Goal: Information Seeking & Learning: Learn about a topic

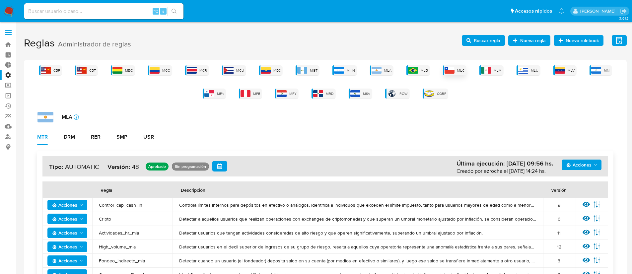
click at [459, 72] on span "MLC" at bounding box center [460, 70] width 7 height 5
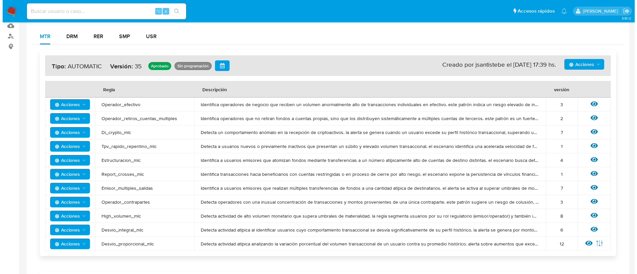
scroll to position [112, 0]
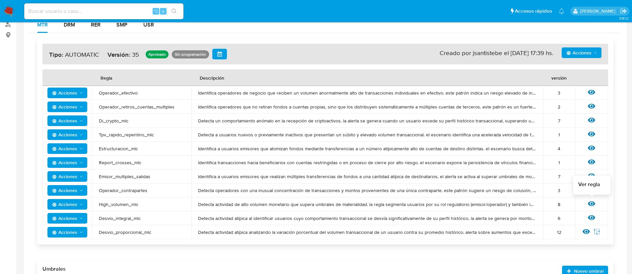
click at [592, 204] on icon at bounding box center [591, 204] width 7 height 5
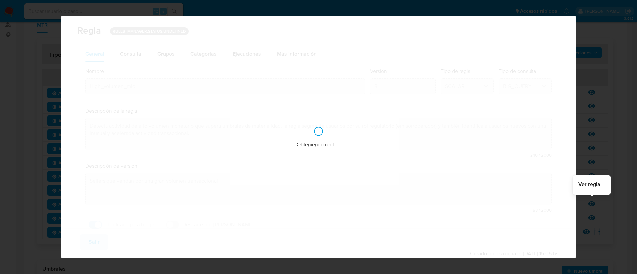
checkbox input "true"
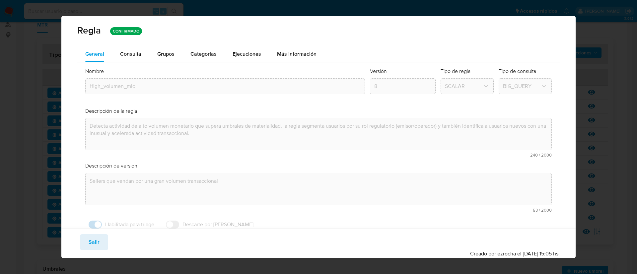
click at [97, 247] on span "Salir" at bounding box center [94, 242] width 11 height 15
type input "1"
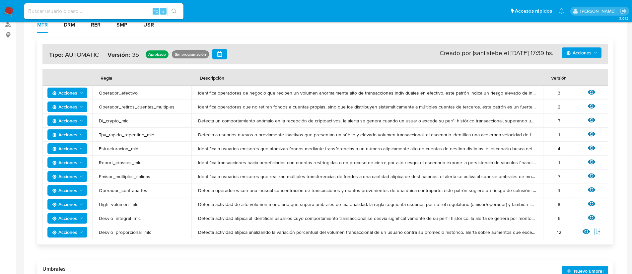
click at [71, 203] on span "Acciones" at bounding box center [64, 204] width 25 height 11
click at [75, 251] on button "Ver historico" at bounding box center [68, 253] width 60 height 16
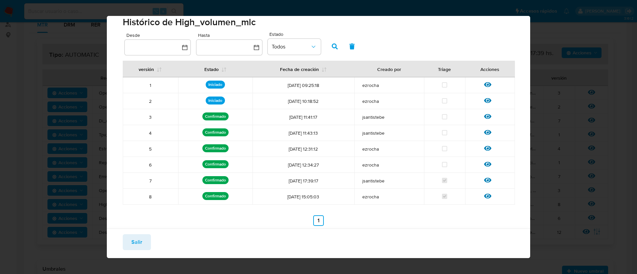
scroll to position [13, 0]
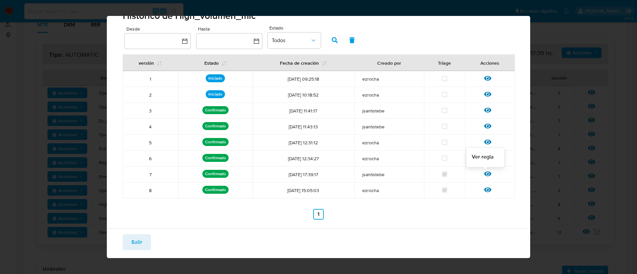
click at [485, 175] on icon at bounding box center [487, 174] width 7 height 5
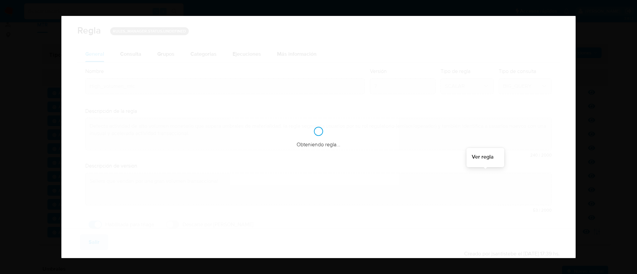
checkbox input "true"
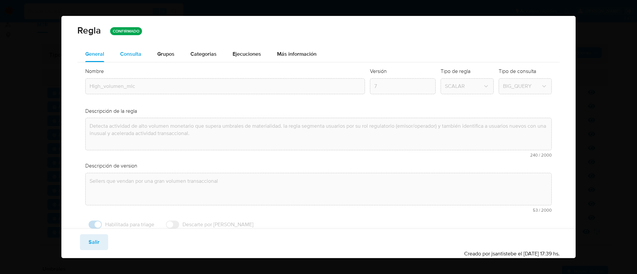
click at [137, 51] on div "Consulta" at bounding box center [130, 53] width 21 height 5
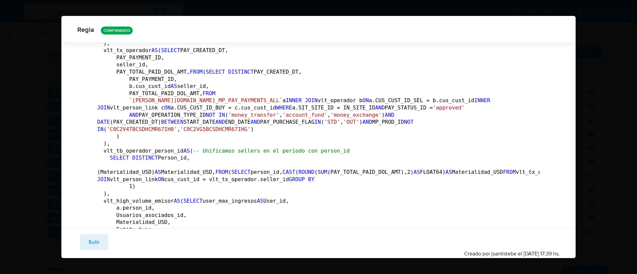
scroll to position [734, 0]
click at [93, 234] on div "Guardar Salir Simular Confirmar Creado por jsantistebe el 07/03/2025 17:39 hs." at bounding box center [318, 244] width 515 height 30
click at [98, 245] on span "Salir" at bounding box center [94, 242] width 11 height 15
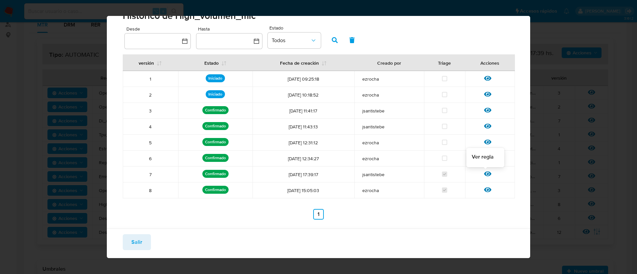
click at [484, 170] on icon at bounding box center [487, 173] width 7 height 7
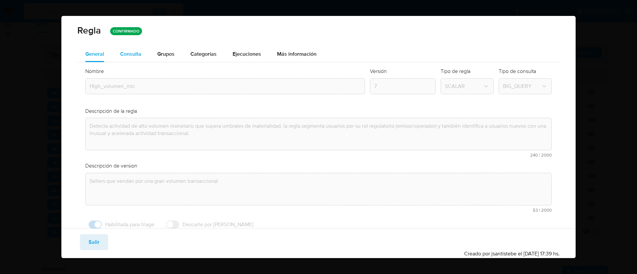
click at [125, 56] on div "Consulta" at bounding box center [130, 53] width 21 height 5
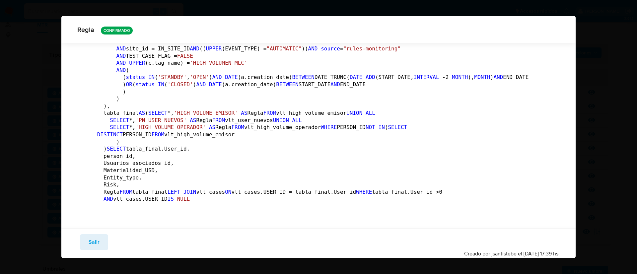
scroll to position [3043, 0]
click at [97, 243] on span "Salir" at bounding box center [94, 242] width 11 height 15
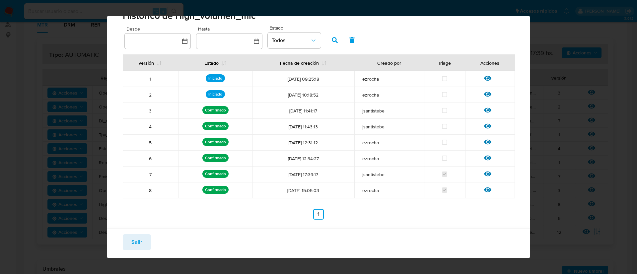
click at [134, 245] on span "Salir" at bounding box center [136, 242] width 11 height 15
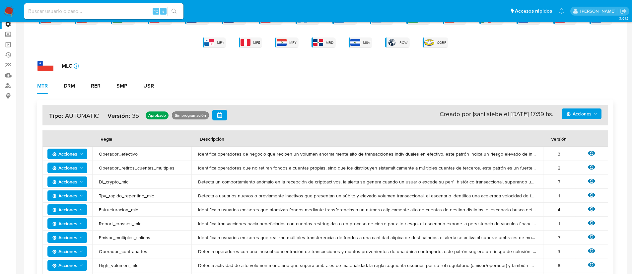
scroll to position [0, 0]
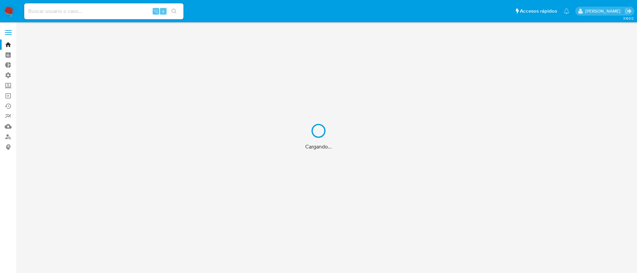
click at [70, 13] on div "Cargando..." at bounding box center [318, 136] width 637 height 273
click at [63, 11] on div "Cargando..." at bounding box center [318, 136] width 637 height 273
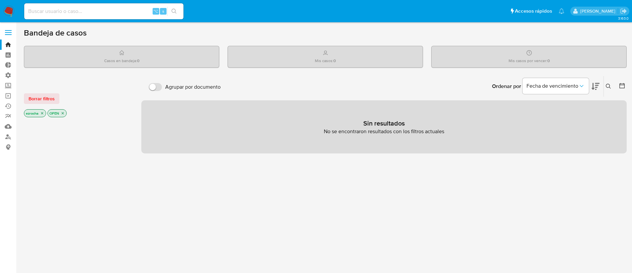
click at [62, 9] on input at bounding box center [103, 11] width 159 height 9
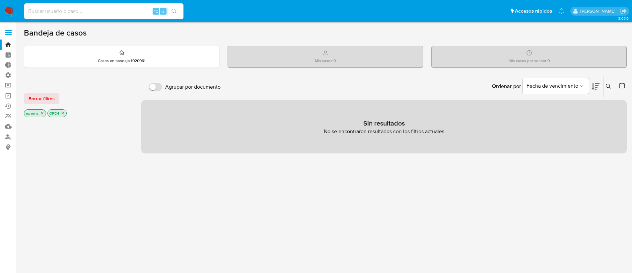
paste input "1331756097"
type input "1331756097"
click at [173, 10] on icon "search-icon" at bounding box center [174, 11] width 5 height 5
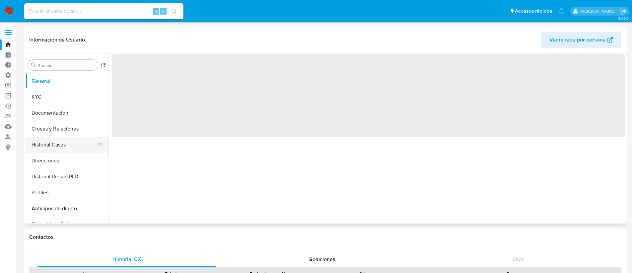
click at [59, 147] on button "Historial Casos" at bounding box center [65, 145] width 78 height 16
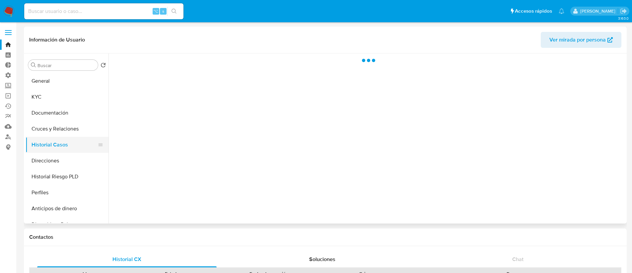
select select "10"
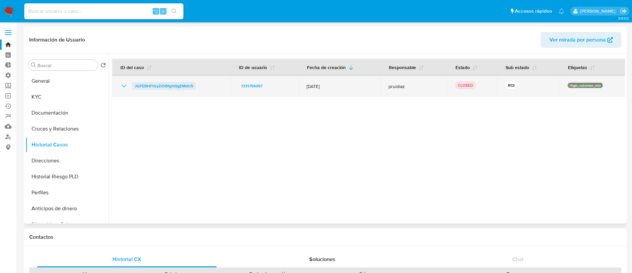
click at [161, 86] on span "JGFEBHFtGyZrDBfgHQgEMdUS" at bounding box center [164, 86] width 58 height 8
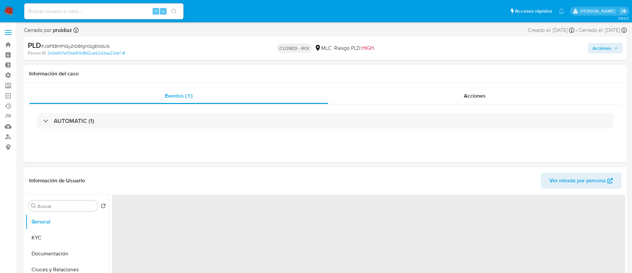
select select "10"
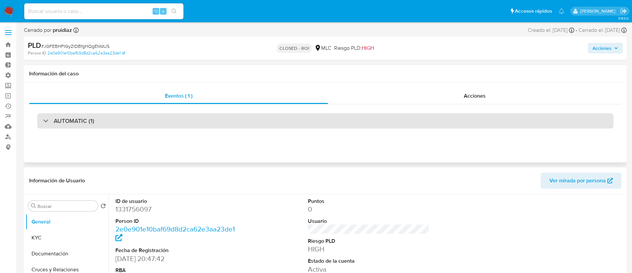
click at [120, 120] on div "AUTOMATIC (1)" at bounding box center [325, 120] width 577 height 15
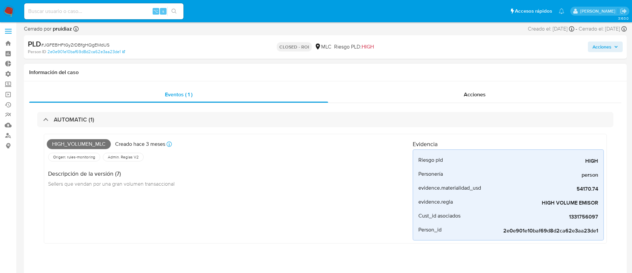
scroll to position [7, 0]
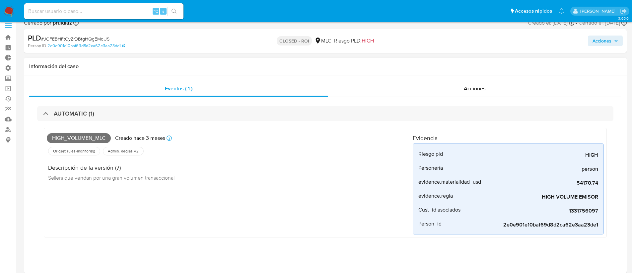
click at [333, 154] on div "Origen: rules-monitoring Referencia al id de la tabla rule-result en rules-moni…" at bounding box center [230, 150] width 366 height 11
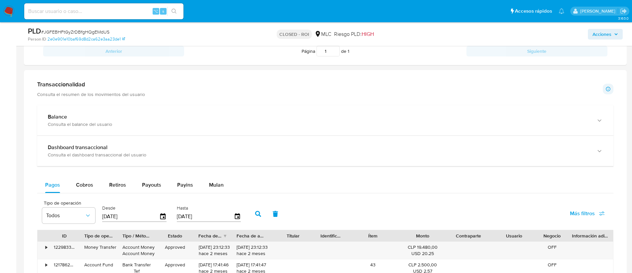
scroll to position [626, 0]
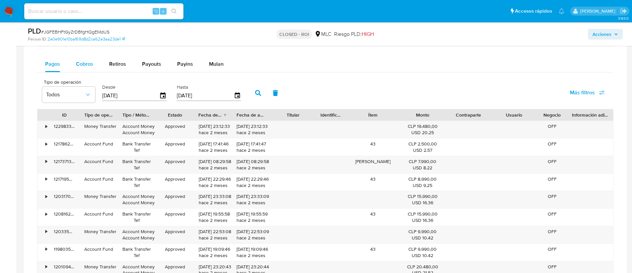
click at [94, 64] on button "Cobros" at bounding box center [84, 64] width 33 height 16
select select "10"
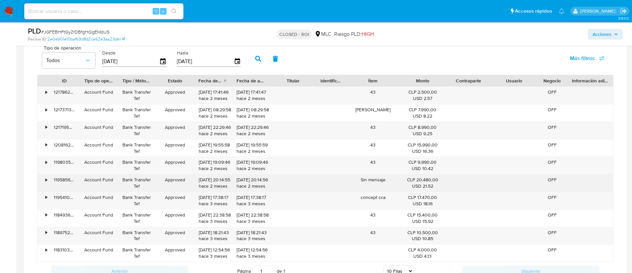
scroll to position [544, 0]
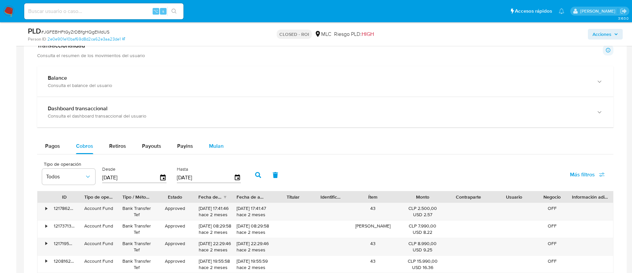
click at [214, 146] on span "Mulan" at bounding box center [216, 146] width 15 height 8
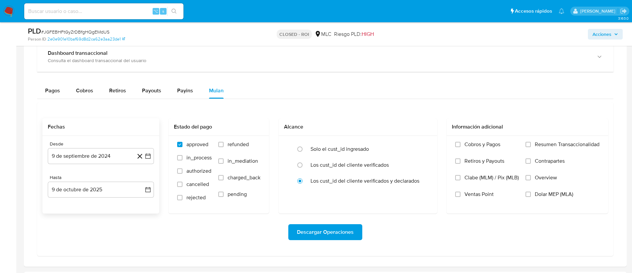
scroll to position [607, 0]
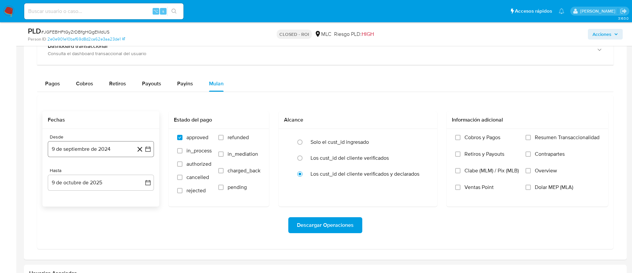
click at [110, 146] on button "9 de septiembre de 2024" at bounding box center [101, 149] width 106 height 16
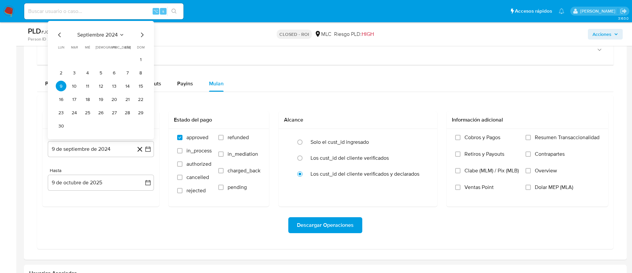
click at [61, 33] on icon "Mes anterior" at bounding box center [60, 35] width 8 height 8
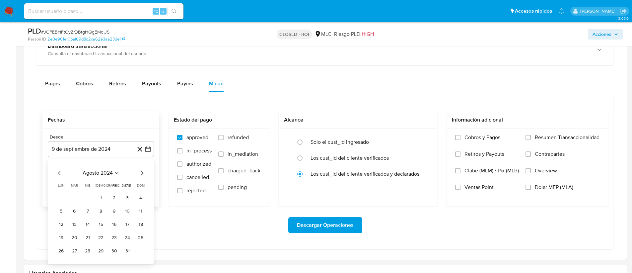
click at [61, 173] on icon "Mes anterior" at bounding box center [60, 173] width 8 height 8
click at [60, 173] on icon "Mes anterior" at bounding box center [60, 173] width 8 height 8
click at [124, 198] on button "1" at bounding box center [127, 197] width 11 height 11
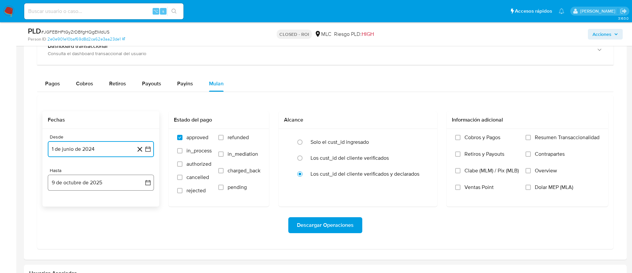
click at [132, 184] on button "9 de octubre de 2025" at bounding box center [101, 183] width 106 height 16
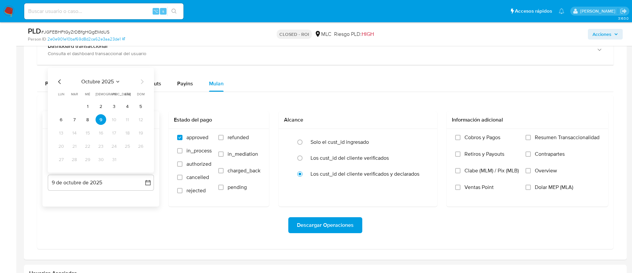
click at [60, 81] on icon "Mes anterior" at bounding box center [60, 82] width 8 height 8
click at [57, 66] on icon "Mes anterior" at bounding box center [60, 68] width 8 height 8
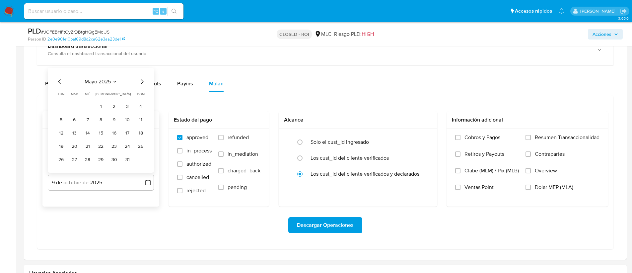
click at [140, 81] on icon "Mes siguiente" at bounding box center [142, 82] width 8 height 8
click at [64, 159] on button "30" at bounding box center [61, 159] width 11 height 11
click at [224, 136] on label "refunded" at bounding box center [239, 142] width 42 height 17
click at [224, 136] on input "refunded" at bounding box center [220, 137] width 5 height 5
checkbox input "true"
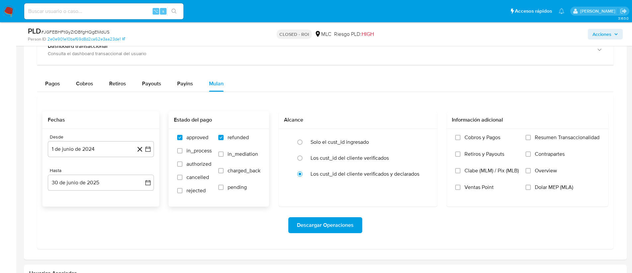
click at [225, 153] on label "in_mediation" at bounding box center [239, 159] width 42 height 17
click at [224, 153] on input "in_mediation" at bounding box center [220, 153] width 5 height 5
checkbox input "true"
click at [194, 148] on span "in_process" at bounding box center [199, 150] width 25 height 7
click at [183, 148] on input "in_process" at bounding box center [179, 150] width 5 height 5
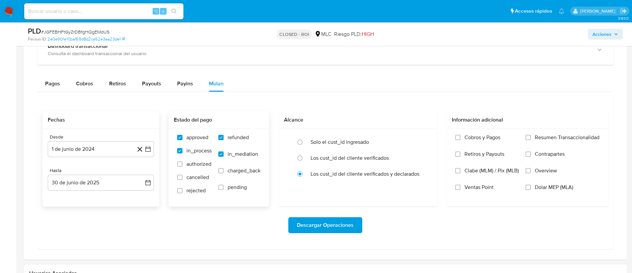
checkbox input "true"
click at [194, 164] on span "authorized" at bounding box center [199, 164] width 25 height 7
click at [183, 164] on input "authorized" at bounding box center [179, 163] width 5 height 5
checkbox input "true"
click at [196, 176] on span "cancelled" at bounding box center [198, 177] width 23 height 7
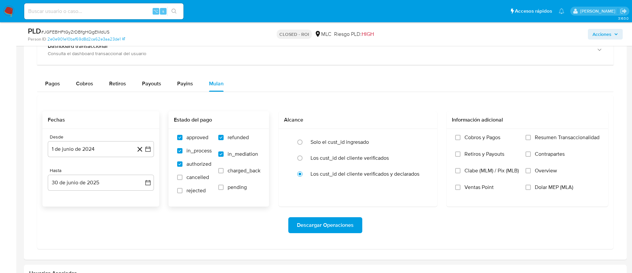
click at [183, 176] on input "cancelled" at bounding box center [179, 177] width 5 height 5
checkbox input "true"
click at [201, 190] on span "rejected" at bounding box center [196, 190] width 19 height 7
click at [183, 190] on input "rejected" at bounding box center [179, 190] width 5 height 5
checkbox input "true"
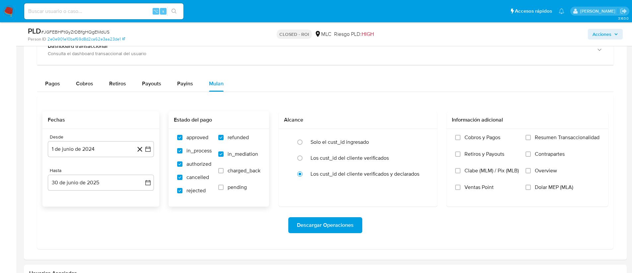
drag, startPoint x: 231, startPoint y: 187, endPoint x: 229, endPoint y: 171, distance: 15.4
click at [231, 187] on span "pending" at bounding box center [237, 187] width 19 height 7
click at [224, 187] on input "pending" at bounding box center [220, 187] width 5 height 5
checkbox input "true"
click at [231, 167] on span "charged_back" at bounding box center [244, 170] width 33 height 7
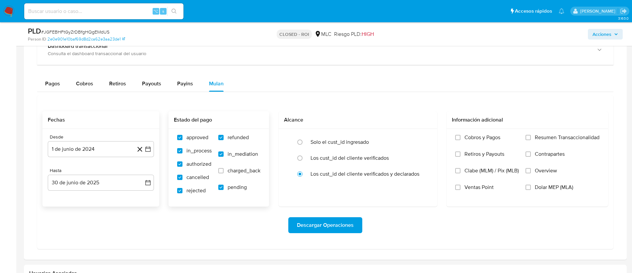
click at [224, 168] on input "charged_back" at bounding box center [220, 170] width 5 height 5
checkbox input "true"
click at [461, 138] on label "Cobros y Pagos" at bounding box center [487, 142] width 64 height 17
click at [461, 138] on input "Cobros y Pagos" at bounding box center [457, 137] width 5 height 5
click at [462, 155] on label "Retiros y Payouts" at bounding box center [487, 159] width 64 height 17
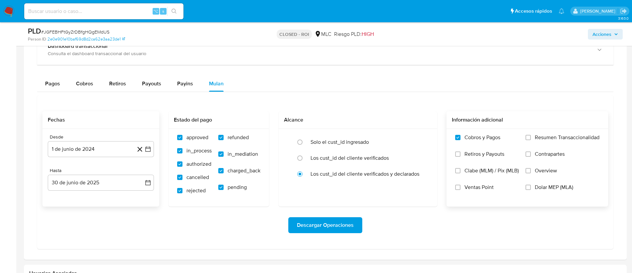
click at [461, 155] on input "Retiros y Payouts" at bounding box center [457, 153] width 5 height 5
click at [306, 224] on span "Descargar Operaciones" at bounding box center [325, 225] width 57 height 15
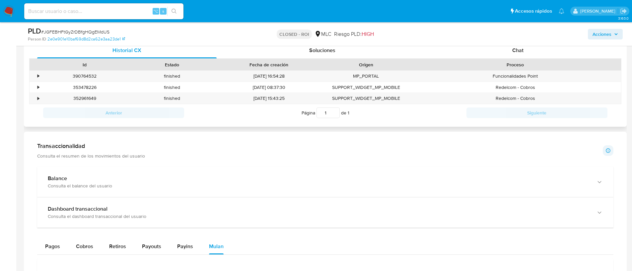
scroll to position [525, 0]
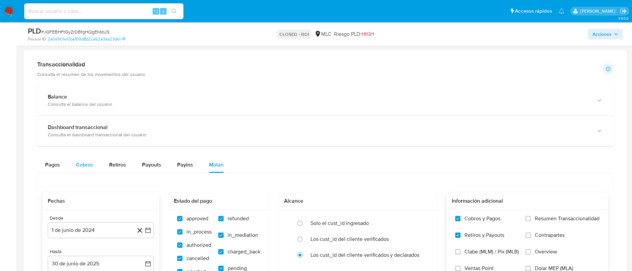
click at [84, 165] on span "Cobros" at bounding box center [84, 165] width 17 height 8
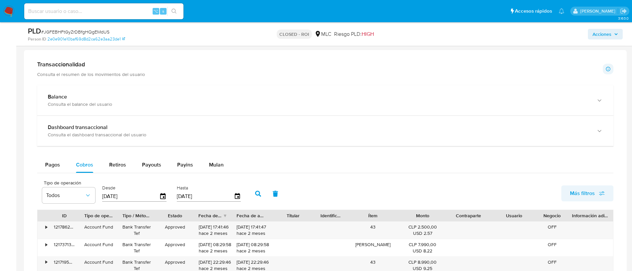
click at [578, 193] on span "Más filtros" at bounding box center [582, 194] width 25 height 16
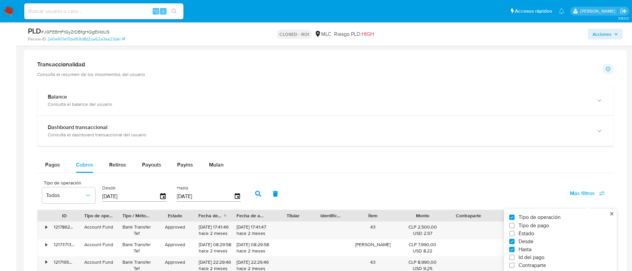
click at [533, 259] on span "Id del pago" at bounding box center [532, 257] width 26 height 7
click at [515, 259] on input "Id del pago" at bounding box center [512, 257] width 5 height 5
checkbox input "true"
click at [281, 198] on input "number" at bounding box center [282, 196] width 65 height 9
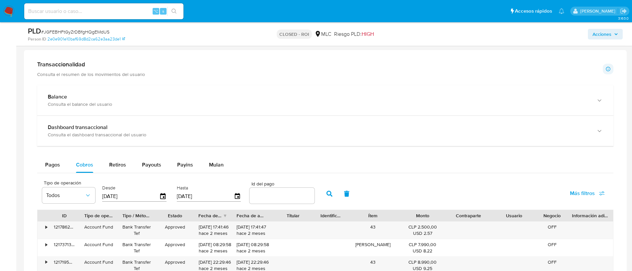
click at [281, 198] on input "number" at bounding box center [282, 196] width 65 height 9
paste input "116324669999"
type input "116324669999"
click at [327, 195] on icon "button" at bounding box center [330, 194] width 6 height 6
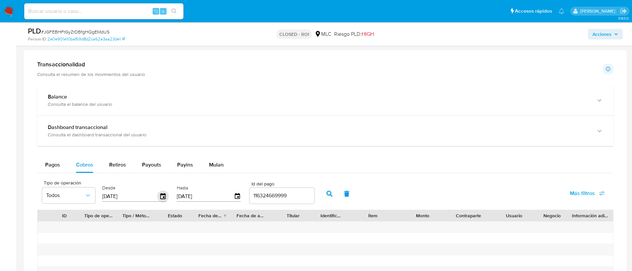
click at [162, 197] on icon "button" at bounding box center [162, 196] width 5 height 6
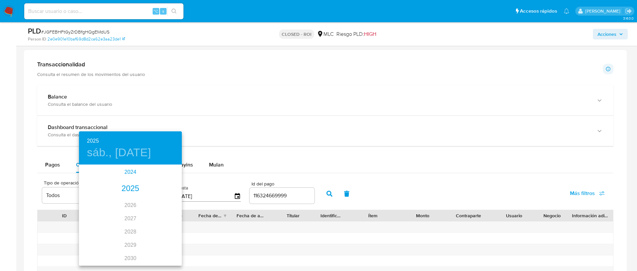
click at [126, 174] on div "2024" at bounding box center [130, 172] width 103 height 13
click at [198, 249] on div at bounding box center [318, 135] width 637 height 271
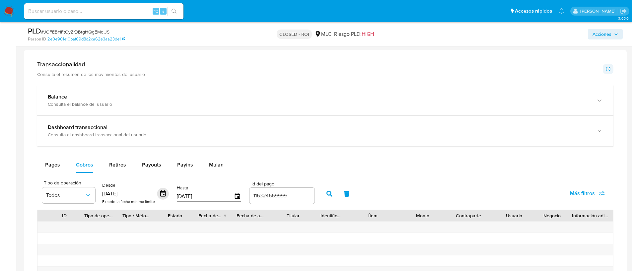
click at [161, 195] on icon "button" at bounding box center [163, 194] width 12 height 12
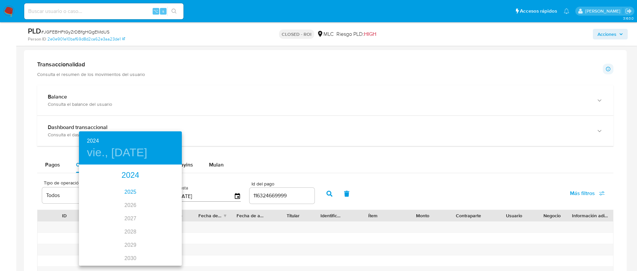
click at [125, 190] on div "2025" at bounding box center [130, 192] width 103 height 13
click at [162, 202] on div "jun." at bounding box center [165, 203] width 34 height 25
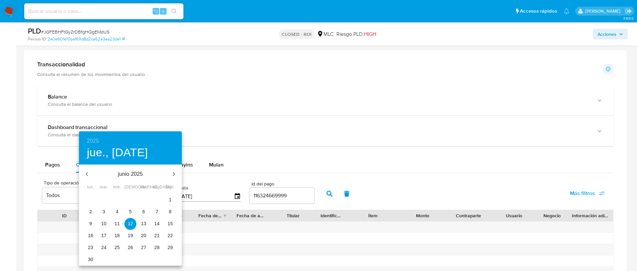
click at [169, 199] on p "1" at bounding box center [170, 200] width 3 height 7
type input "01/06/2025"
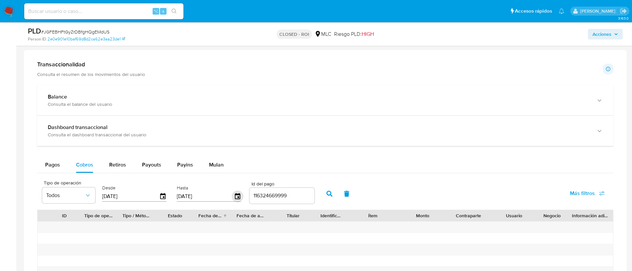
click at [236, 200] on div "09/10/2025" at bounding box center [209, 196] width 64 height 11
click at [235, 198] on icon "button" at bounding box center [238, 197] width 12 height 12
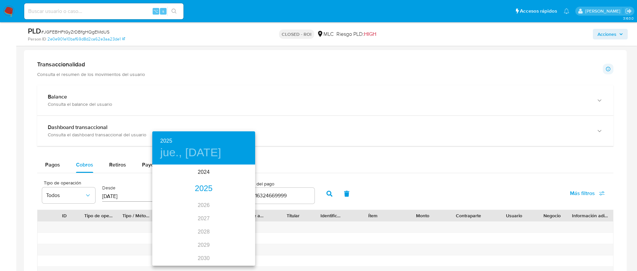
click at [204, 186] on div "2025" at bounding box center [203, 188] width 103 height 13
click at [167, 226] on div "jul." at bounding box center [169, 227] width 34 height 25
click at [163, 173] on icon "button" at bounding box center [160, 174] width 8 height 8
click at [164, 259] on p "30" at bounding box center [163, 259] width 5 height 7
type input "30/06/2025"
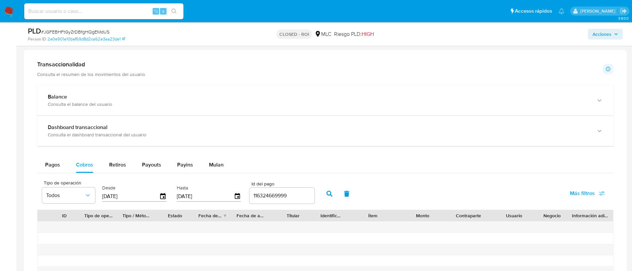
click at [330, 195] on button "button" at bounding box center [329, 194] width 17 height 16
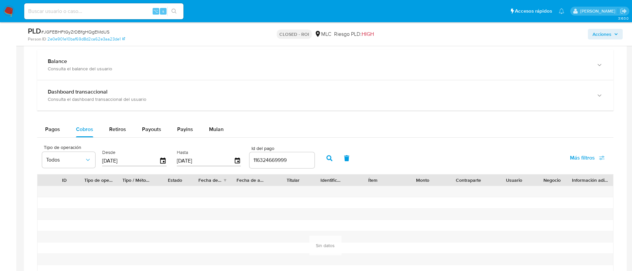
scroll to position [574, 0]
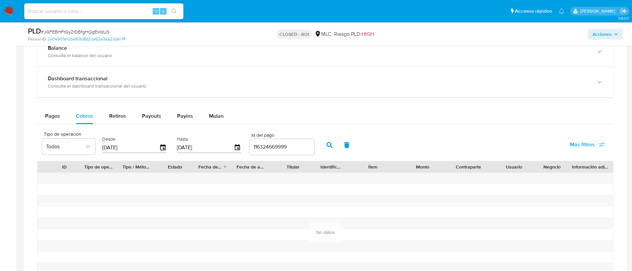
click at [271, 149] on input "116324669999" at bounding box center [282, 147] width 65 height 9
click at [59, 115] on span "Pagos" at bounding box center [52, 116] width 15 height 8
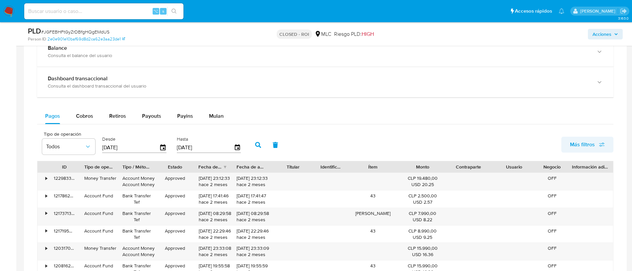
click at [580, 144] on span "Más filtros" at bounding box center [582, 145] width 25 height 16
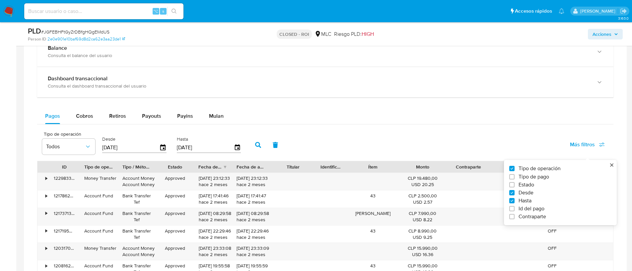
click at [534, 211] on span "Id del pago" at bounding box center [532, 208] width 26 height 7
click at [515, 211] on input "Id del pago" at bounding box center [512, 208] width 5 height 5
checkbox input "true"
click at [269, 147] on input "number" at bounding box center [282, 147] width 65 height 9
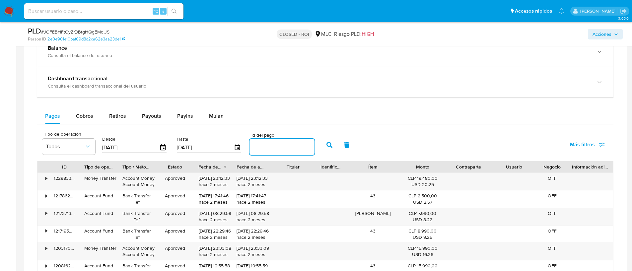
click at [269, 147] on input "number" at bounding box center [282, 147] width 65 height 9
click at [159, 148] on icon "button" at bounding box center [163, 148] width 12 height 12
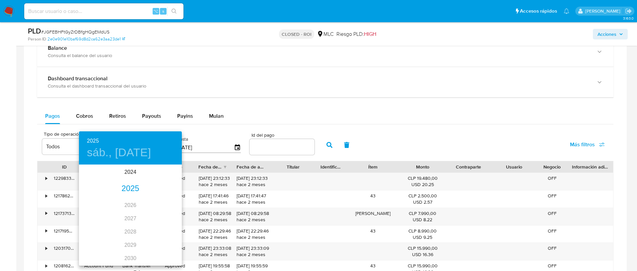
click at [123, 192] on div "2025" at bounding box center [130, 188] width 103 height 13
click at [162, 203] on div "jun." at bounding box center [165, 203] width 34 height 25
click at [170, 200] on p "1" at bounding box center [170, 200] width 3 height 7
type input "01/06/2025"
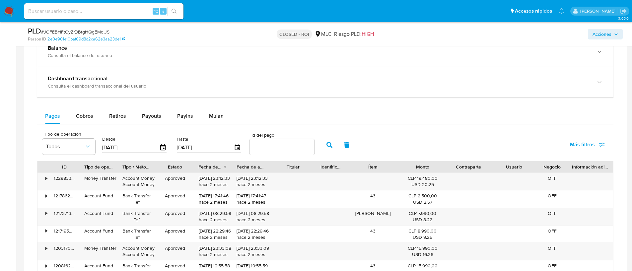
click at [261, 148] on input "number" at bounding box center [282, 147] width 65 height 9
paste input "116324669999"
type input "116324669999"
click at [327, 146] on icon "button" at bounding box center [330, 145] width 6 height 6
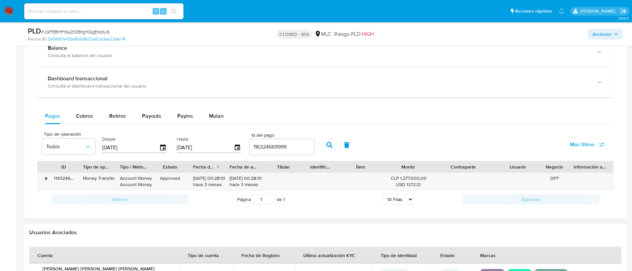
drag, startPoint x: 491, startPoint y: 168, endPoint x: 511, endPoint y: 166, distance: 20.0
click at [511, 166] on div "ID Tipo de operación Tipo / Método Estado Fecha de creación Fecha de aprobación…" at bounding box center [326, 166] width 576 height 11
click at [47, 178] on div "•" at bounding box center [46, 178] width 2 height 6
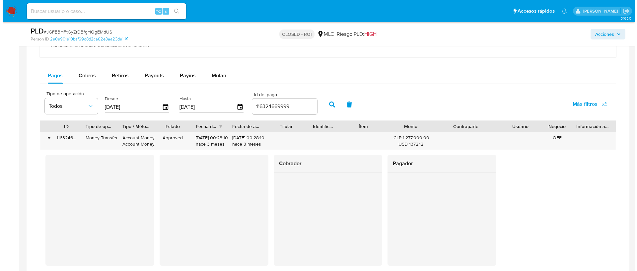
scroll to position [640, 0]
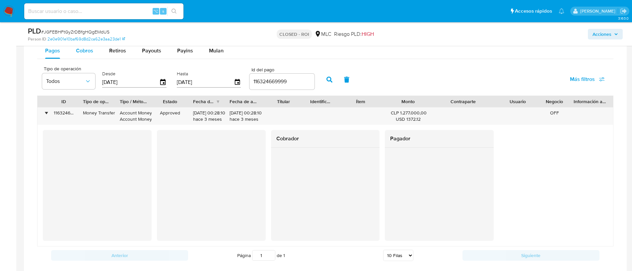
click at [83, 48] on span "Cobros" at bounding box center [84, 51] width 17 height 8
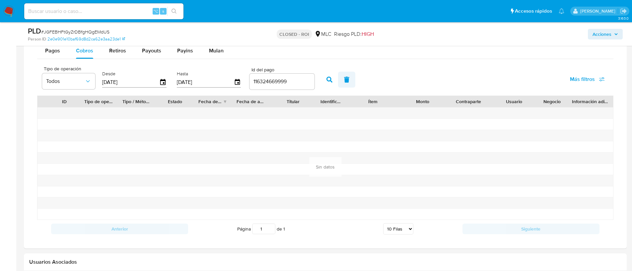
click at [347, 83] on button "button" at bounding box center [346, 80] width 17 height 16
type input "12/07/2025"
type input "09/10/2025"
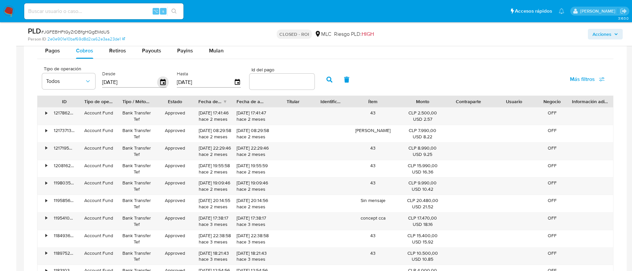
click at [165, 80] on icon "button" at bounding box center [163, 83] width 12 height 12
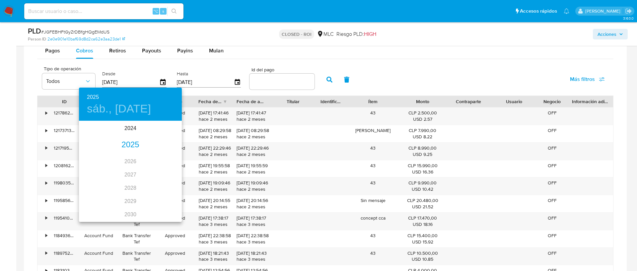
click at [126, 147] on div "2025" at bounding box center [130, 144] width 103 height 13
click at [163, 157] on div "jun." at bounding box center [165, 159] width 34 height 25
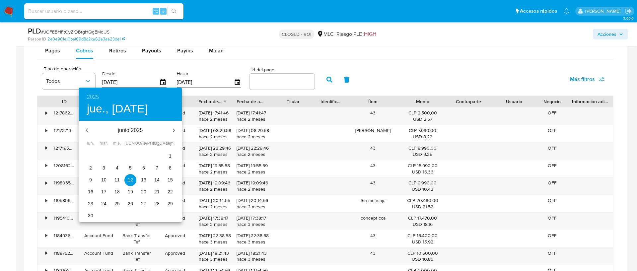
click at [170, 154] on p "1" at bounding box center [170, 156] width 3 height 7
type input "01/06/2025"
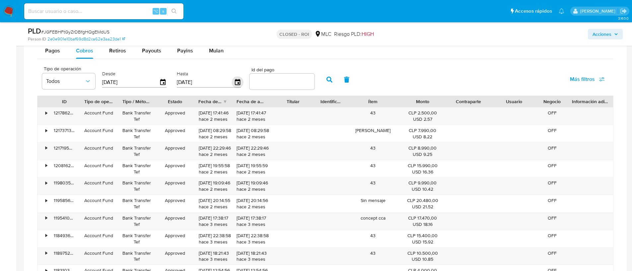
click at [235, 80] on icon "button" at bounding box center [237, 82] width 5 height 6
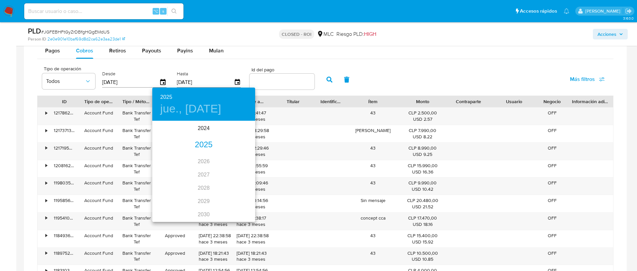
click at [199, 144] on div "2025" at bounding box center [203, 144] width 103 height 13
click at [168, 184] on div "jul." at bounding box center [169, 184] width 34 height 25
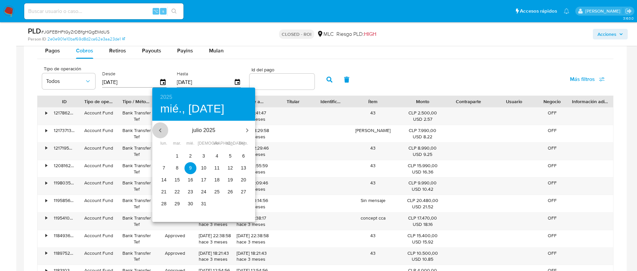
click at [165, 129] on button "button" at bounding box center [160, 130] width 16 height 16
click at [164, 217] on p "30" at bounding box center [163, 215] width 5 height 7
type input "30/06/2025"
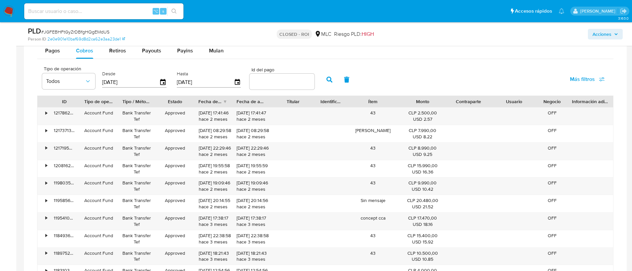
click at [327, 80] on icon "button" at bounding box center [330, 80] width 6 height 6
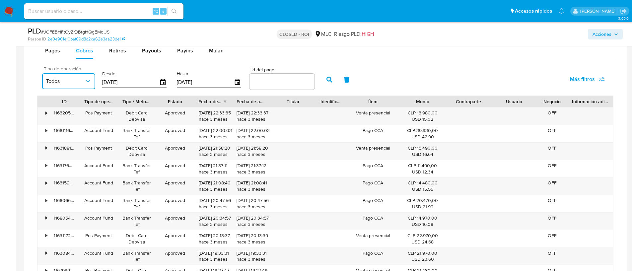
click at [79, 84] on span "Todos" at bounding box center [65, 81] width 39 height 7
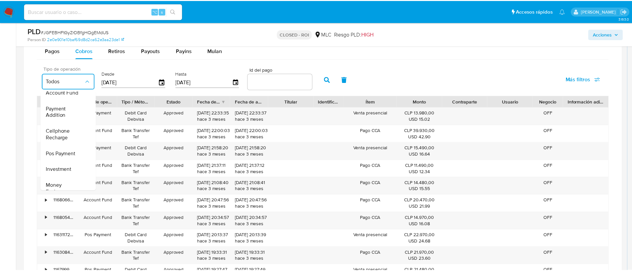
scroll to position [0, 0]
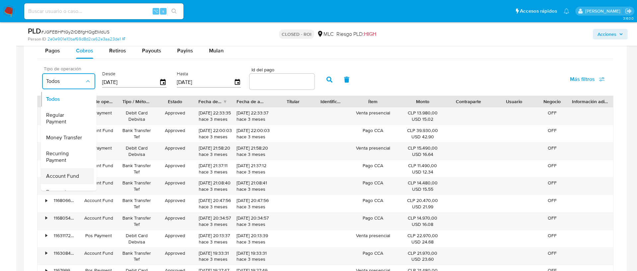
click at [74, 173] on span "Account Fund" at bounding box center [62, 176] width 33 height 7
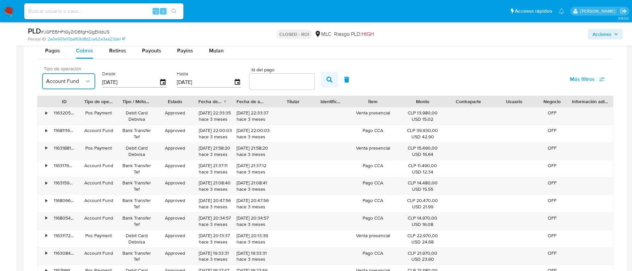
click at [330, 80] on button "button" at bounding box center [329, 80] width 17 height 16
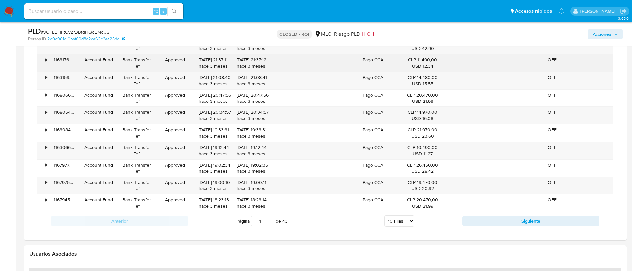
scroll to position [709, 0]
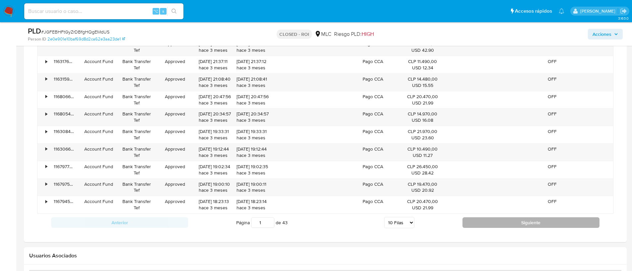
click at [471, 227] on button "Siguiente" at bounding box center [531, 222] width 137 height 11
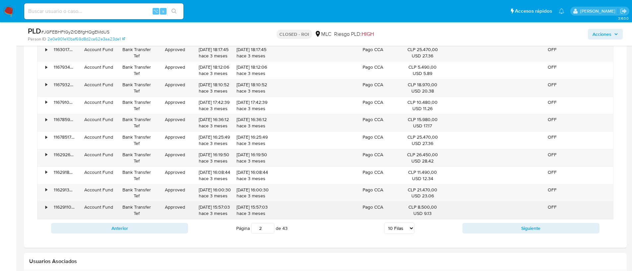
scroll to position [701, 0]
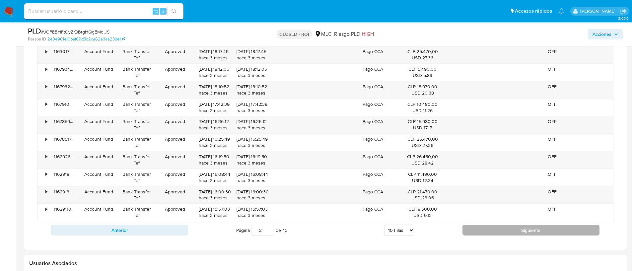
click at [470, 230] on button "Siguiente" at bounding box center [531, 230] width 137 height 11
click at [470, 231] on button "Siguiente" at bounding box center [531, 230] width 137 height 11
type input "6"
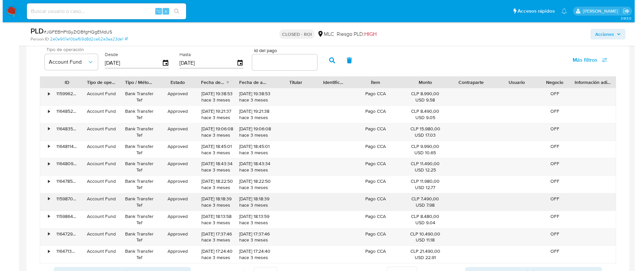
scroll to position [659, 0]
click at [604, 59] on icon "button" at bounding box center [602, 60] width 6 height 6
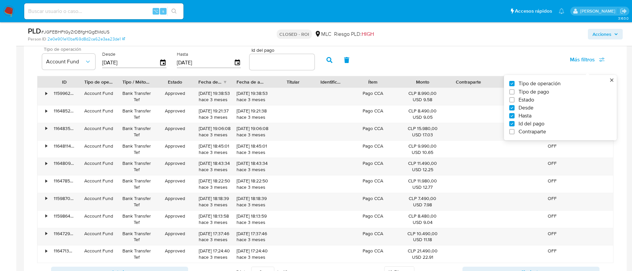
click at [545, 91] on span "Tipo de pago" at bounding box center [534, 92] width 31 height 7
click at [515, 91] on input "Tipo de pago" at bounding box center [512, 91] width 5 height 5
checkbox input "true"
type input "01/06/2025"
click at [145, 59] on icon "button" at bounding box center [146, 61] width 7 height 7
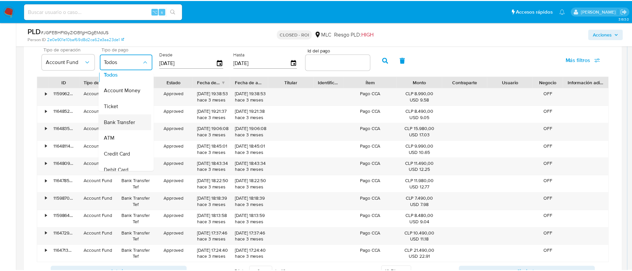
scroll to position [6, 0]
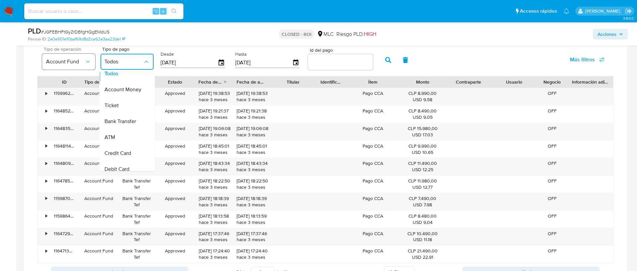
click at [68, 54] on button "Account Fund" at bounding box center [68, 62] width 53 height 16
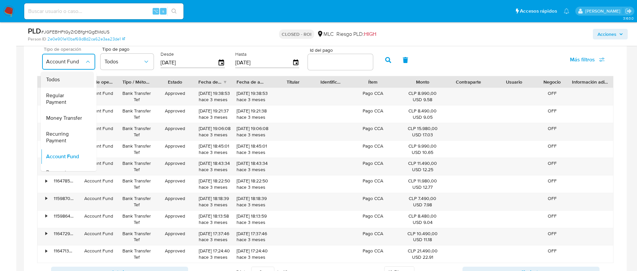
click at [60, 81] on div "Todos" at bounding box center [65, 80] width 39 height 16
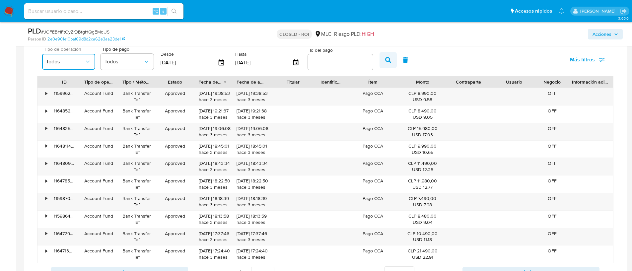
click at [384, 63] on button "button" at bounding box center [388, 60] width 17 height 16
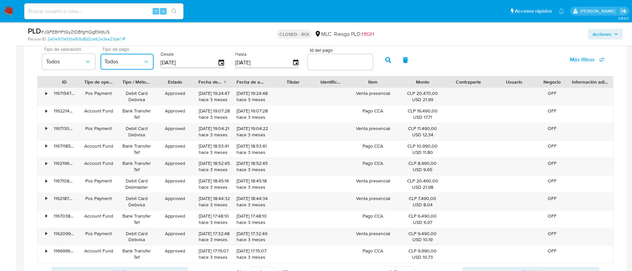
click at [142, 61] on span "Todos" at bounding box center [124, 61] width 39 height 7
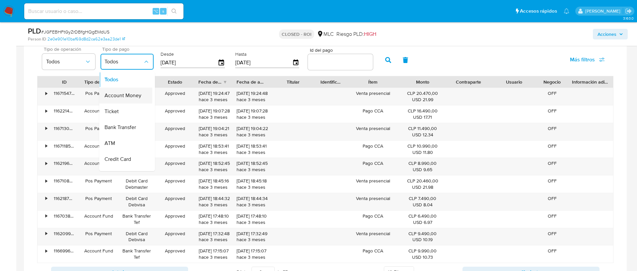
click at [130, 99] on span "Account Money" at bounding box center [123, 95] width 37 height 7
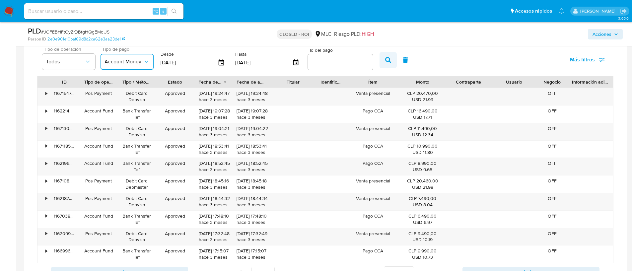
click at [385, 57] on icon "button" at bounding box center [388, 60] width 6 height 6
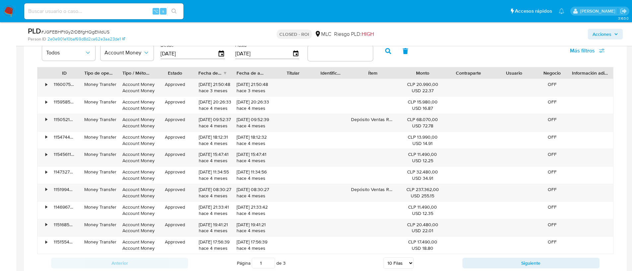
scroll to position [669, 0]
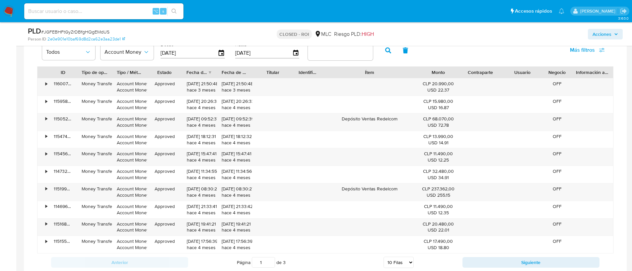
drag, startPoint x: 400, startPoint y: 73, endPoint x: 440, endPoint y: 70, distance: 40.3
click at [440, 70] on div "ID Tipo de operación Tipo / Método Estado Fecha de creación Fecha de aprobación…" at bounding box center [326, 72] width 576 height 11
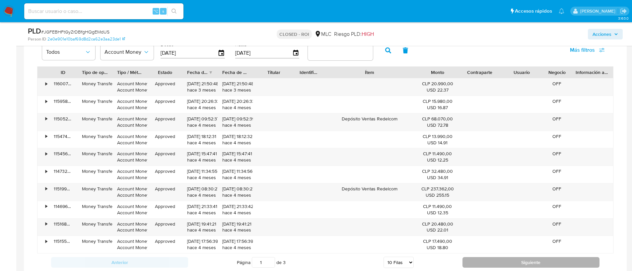
click at [493, 263] on button "Siguiente" at bounding box center [531, 262] width 137 height 11
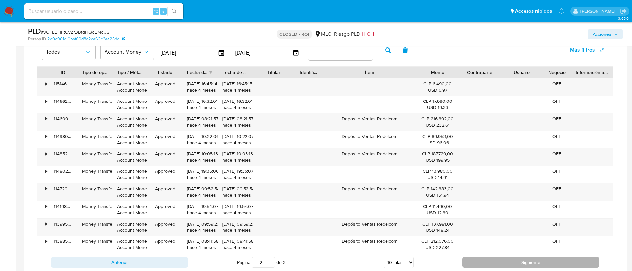
click at [465, 260] on button "Siguiente" at bounding box center [531, 262] width 137 height 11
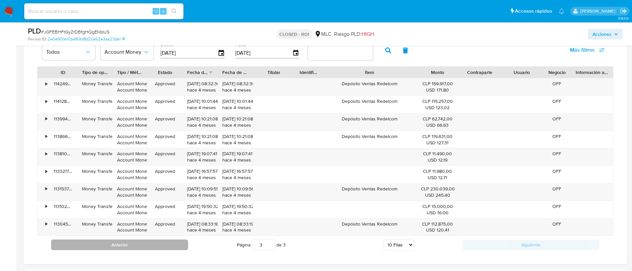
click at [144, 244] on button "Anterior" at bounding box center [119, 245] width 137 height 11
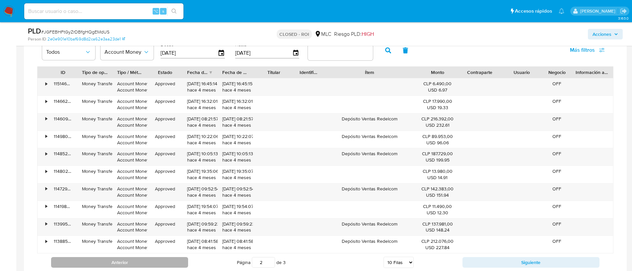
click at [155, 257] on button "Anterior" at bounding box center [119, 262] width 137 height 11
type input "1"
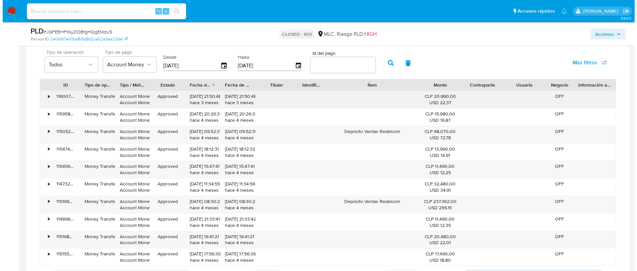
scroll to position [656, 0]
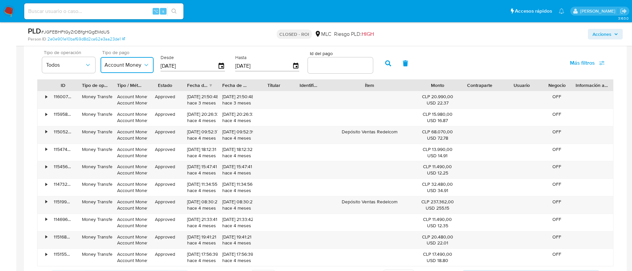
click at [135, 68] on span "Account Money" at bounding box center [124, 65] width 39 height 7
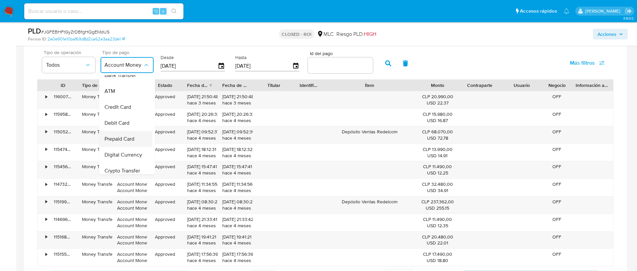
scroll to position [56, 0]
click at [72, 69] on button "Todos" at bounding box center [68, 65] width 53 height 16
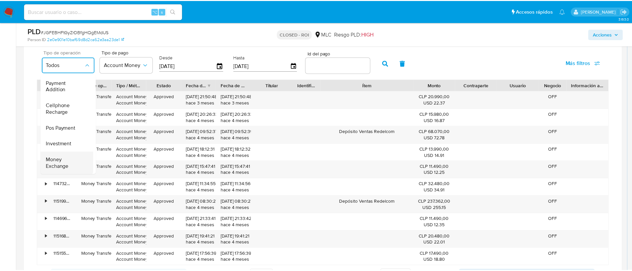
scroll to position [98, 0]
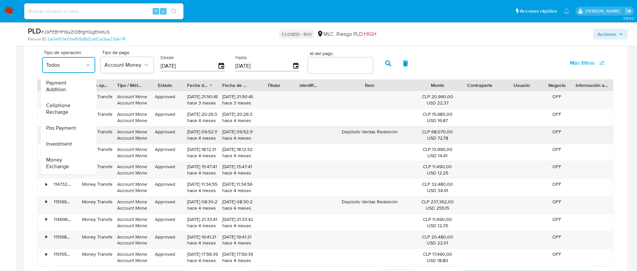
click at [66, 141] on span "Investment" at bounding box center [59, 144] width 26 height 7
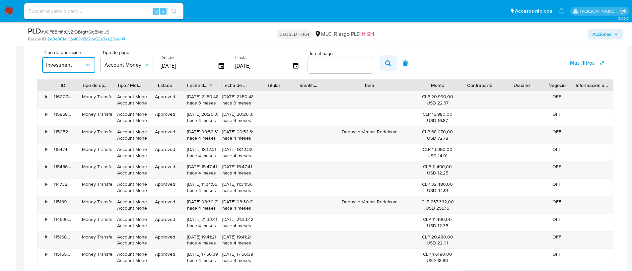
click at [387, 65] on icon "button" at bounding box center [388, 63] width 6 height 6
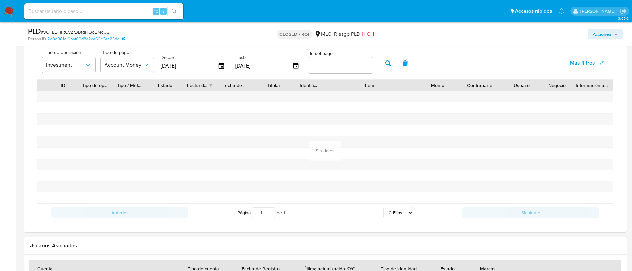
click at [406, 67] on button "button" at bounding box center [405, 63] width 17 height 16
type input "12/07/2025"
type input "09/10/2025"
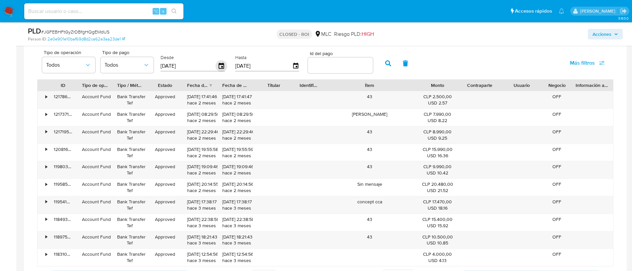
click at [219, 64] on icon "button" at bounding box center [221, 66] width 5 height 6
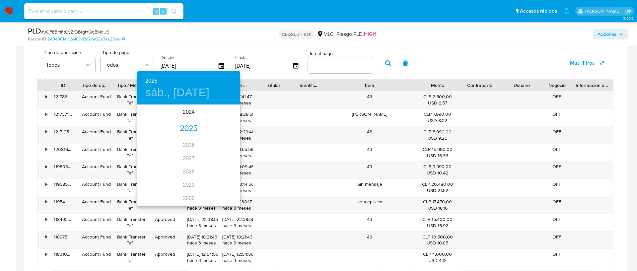
click at [189, 130] on div "2025" at bounding box center [188, 128] width 103 height 13
click at [228, 143] on div "jun." at bounding box center [223, 142] width 34 height 25
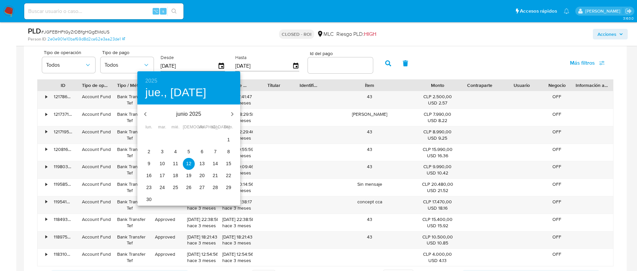
click at [229, 138] on p "1" at bounding box center [228, 139] width 3 height 7
type input "01/06/2025"
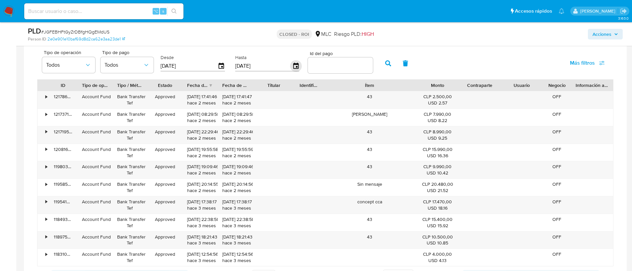
click at [294, 67] on icon "button" at bounding box center [296, 66] width 12 height 12
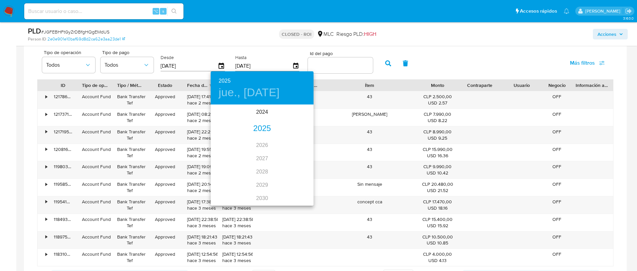
click at [257, 127] on div "2025" at bounding box center [262, 128] width 103 height 13
click at [226, 169] on div "jul." at bounding box center [228, 167] width 34 height 25
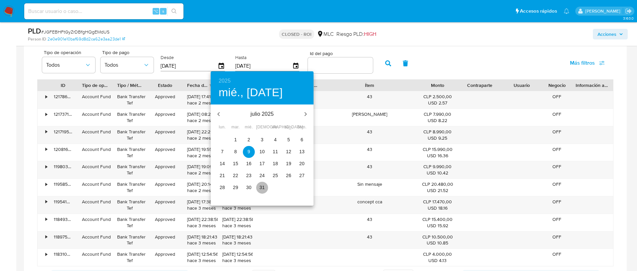
click at [264, 188] on p "31" at bounding box center [262, 187] width 5 height 7
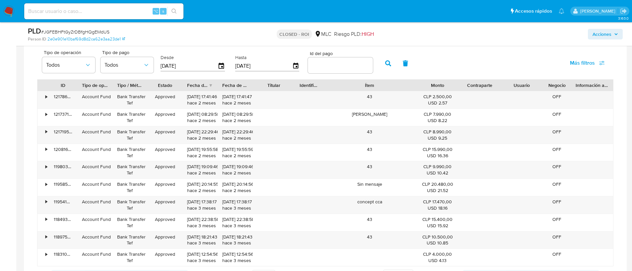
click at [388, 64] on icon "button" at bounding box center [388, 63] width 6 height 6
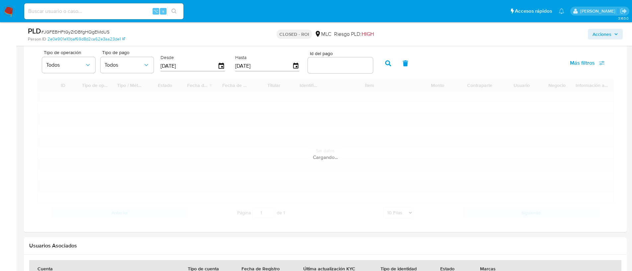
click at [388, 64] on icon "button" at bounding box center [388, 63] width 6 height 6
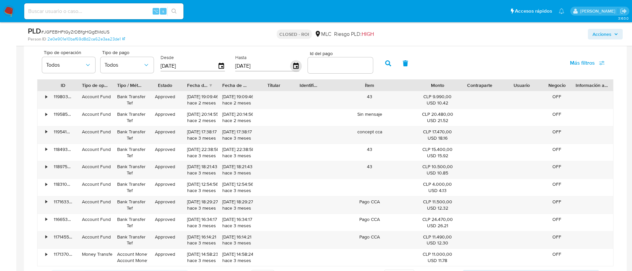
click at [297, 66] on icon "button" at bounding box center [296, 66] width 12 height 12
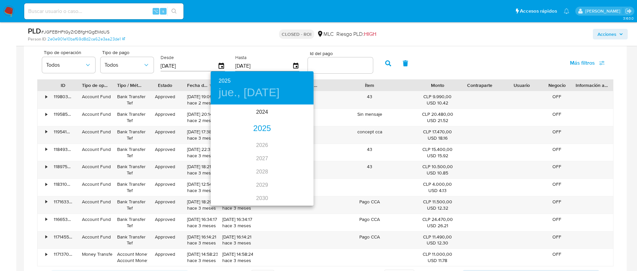
click at [261, 131] on div "2025" at bounding box center [262, 128] width 103 height 13
click at [299, 139] on div "jun." at bounding box center [297, 142] width 34 height 25
type input "30/06/2025"
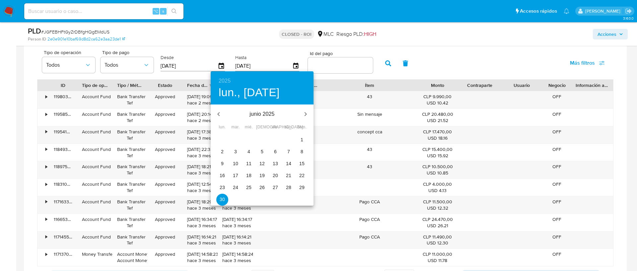
click at [221, 199] on p "30" at bounding box center [222, 199] width 5 height 7
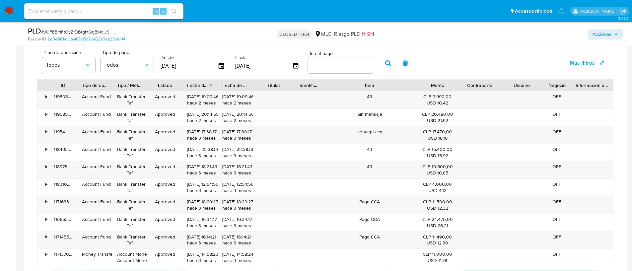
click at [385, 66] on icon "button" at bounding box center [388, 63] width 6 height 6
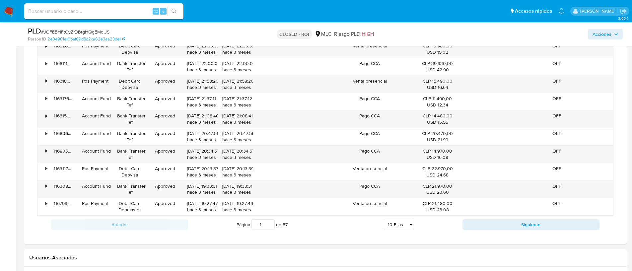
scroll to position [586, 0]
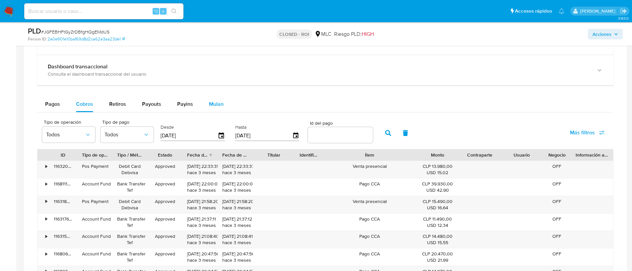
click at [217, 101] on span "Mulan" at bounding box center [216, 104] width 15 height 8
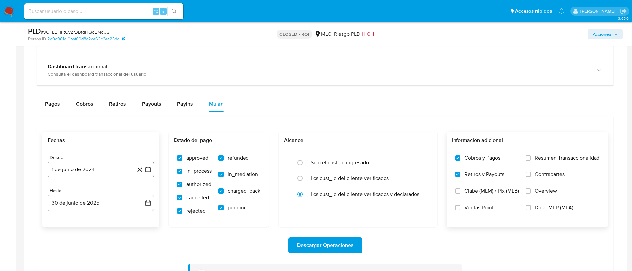
click at [150, 170] on icon "button" at bounding box center [147, 169] width 5 height 5
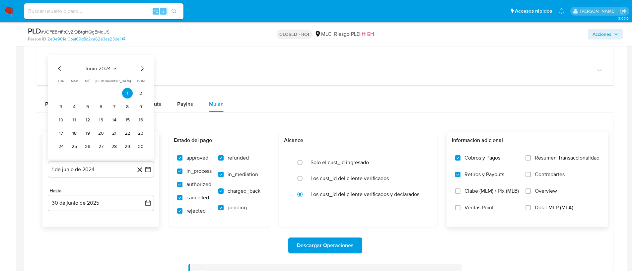
click at [144, 69] on icon "Mes siguiente" at bounding box center [142, 69] width 8 height 8
click at [144, 69] on span "dom" at bounding box center [141, 67] width 8 height 5
click at [100, 57] on span "septiembre 2024" at bounding box center [97, 55] width 40 height 7
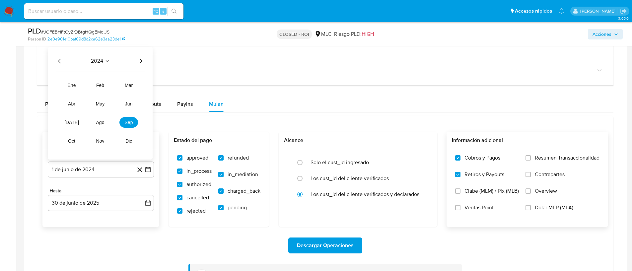
click at [140, 58] on icon "Año siguiente" at bounding box center [141, 61] width 8 height 8
click at [125, 105] on span "jun" at bounding box center [129, 103] width 8 height 5
click at [141, 77] on button "1" at bounding box center [140, 80] width 11 height 11
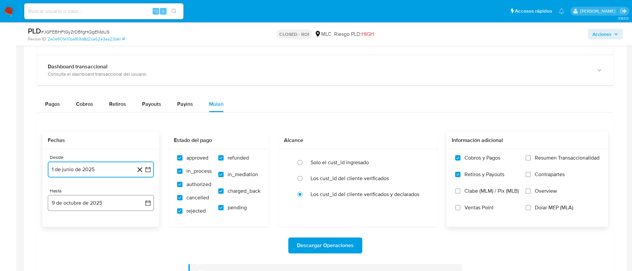
click at [148, 204] on icon "button" at bounding box center [148, 203] width 7 height 7
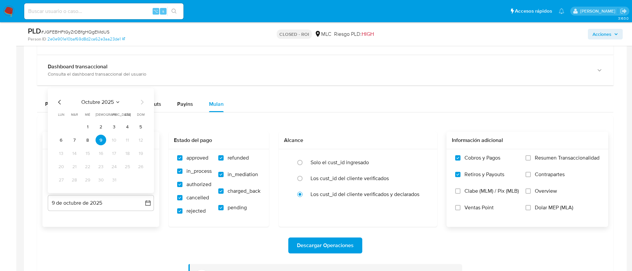
click at [58, 103] on icon "Mes anterior" at bounding box center [60, 102] width 8 height 8
click at [60, 179] on button "30" at bounding box center [61, 180] width 11 height 11
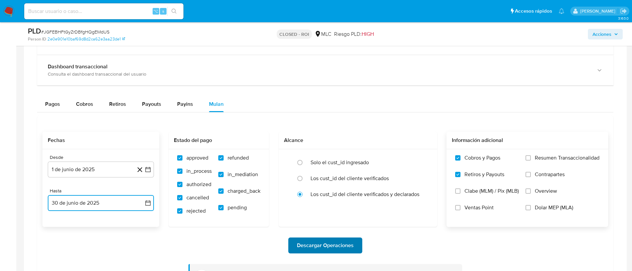
click at [324, 248] on span "Descargar Operaciones" at bounding box center [325, 245] width 57 height 15
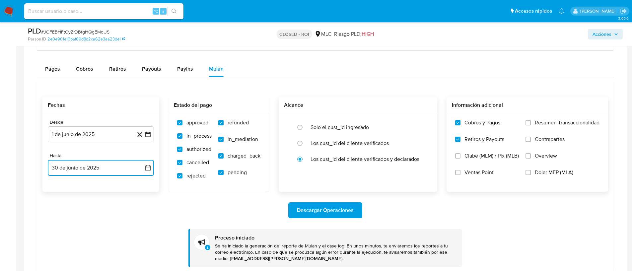
scroll to position [602, 0]
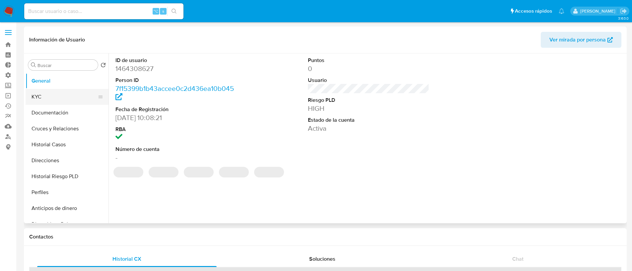
select select "10"
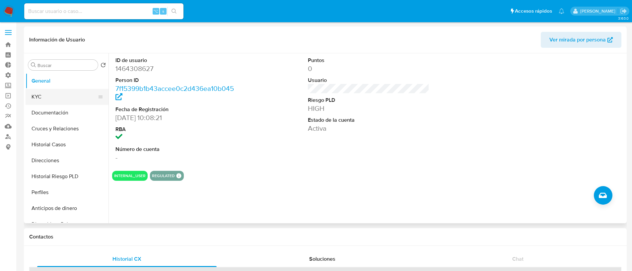
click at [44, 93] on button "KYC" at bounding box center [65, 97] width 78 height 16
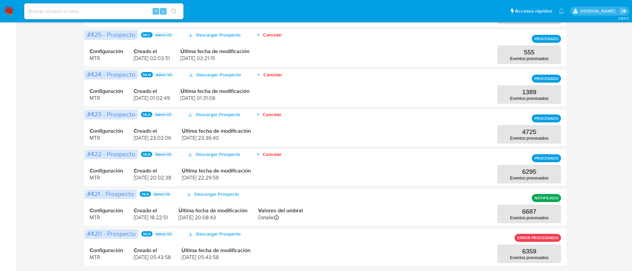
scroll to position [255, 0]
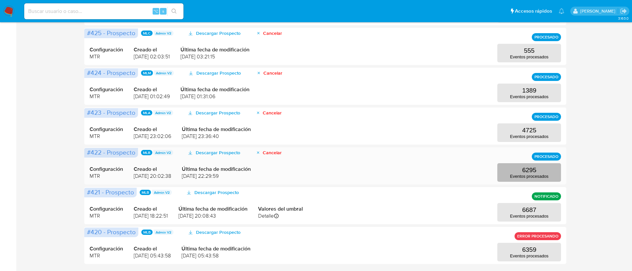
click at [511, 174] on p "Eventos procesados" at bounding box center [529, 176] width 39 height 5
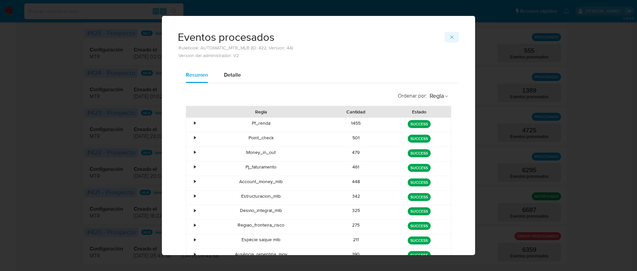
click at [450, 34] on span "button" at bounding box center [451, 37] width 5 height 9
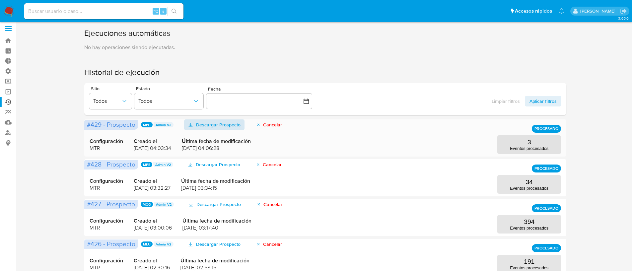
scroll to position [0, 0]
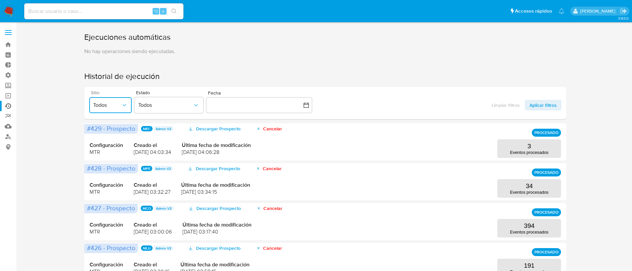
click at [102, 107] on span "Todos" at bounding box center [107, 105] width 28 height 7
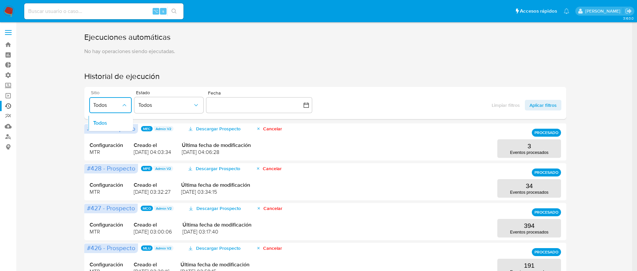
click at [119, 104] on span "Todos" at bounding box center [107, 105] width 28 height 7
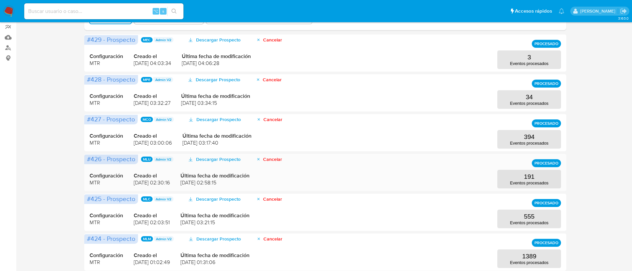
scroll to position [90, 0]
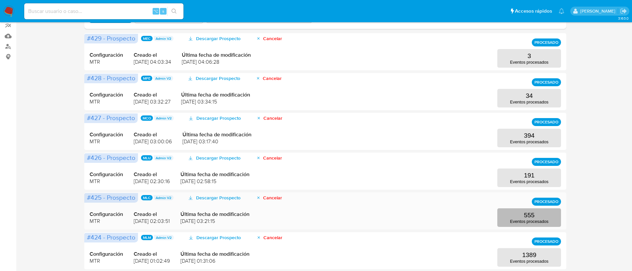
click at [509, 212] on button "555 Eventos procesados" at bounding box center [530, 217] width 64 height 19
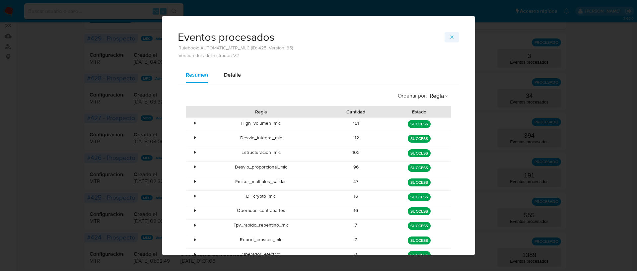
click at [452, 39] on button "button" at bounding box center [452, 37] width 15 height 11
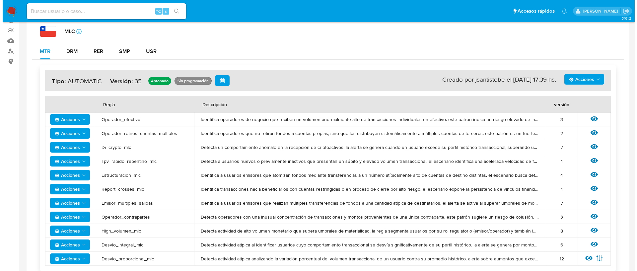
scroll to position [87, 0]
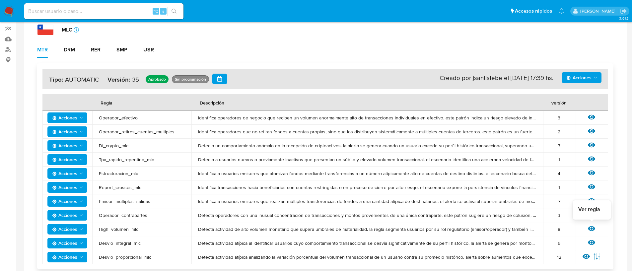
click at [592, 228] on icon at bounding box center [591, 228] width 7 height 5
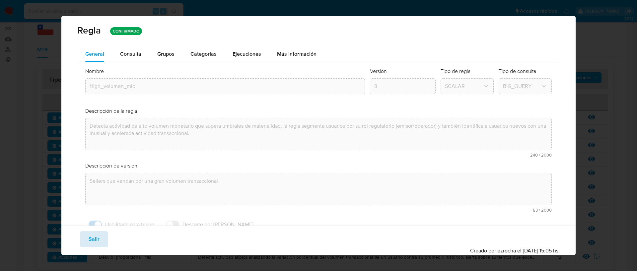
click at [96, 237] on span "Salir" at bounding box center [94, 239] width 11 height 15
type input "1"
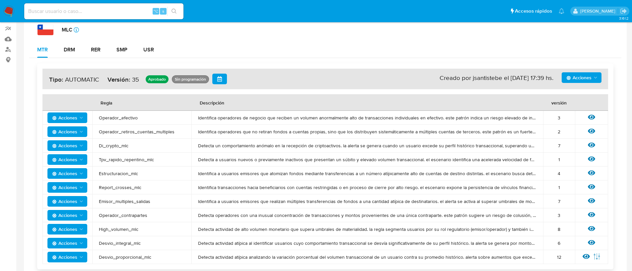
click at [72, 227] on span "Acciones" at bounding box center [64, 229] width 25 height 11
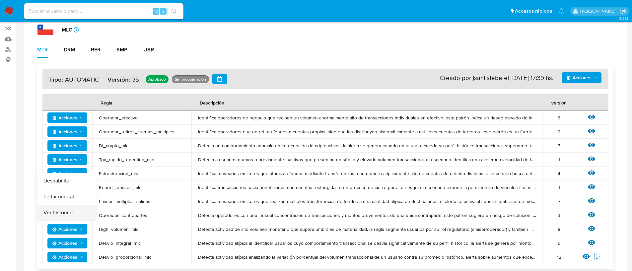
click at [67, 211] on button "Ver historico" at bounding box center [68, 213] width 60 height 16
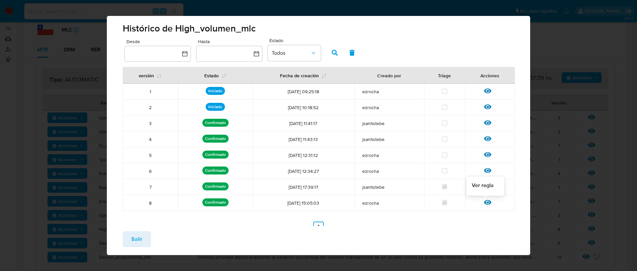
click at [486, 202] on icon at bounding box center [487, 202] width 7 height 5
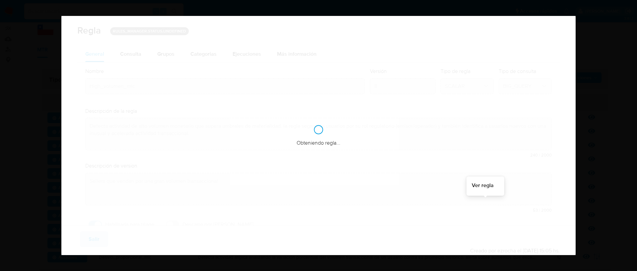
checkbox input "true"
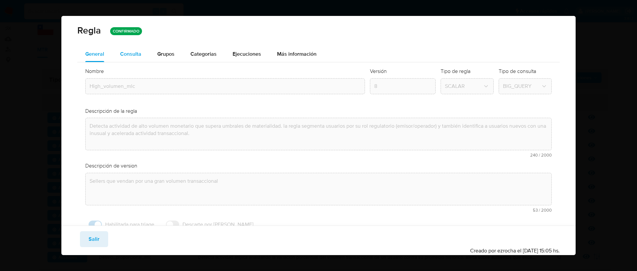
click at [127, 55] on div "Consulta" at bounding box center [130, 53] width 21 height 5
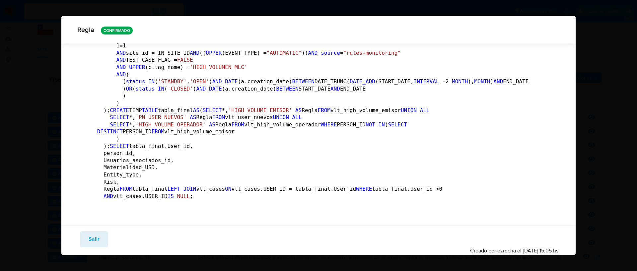
scroll to position [1572, 0]
click at [99, 231] on div "Guardar Salir Simular Confirmar Creado por ezrocha el 08/09/2025 15:05 hs." at bounding box center [318, 241] width 515 height 30
click at [99, 236] on button "Salir" at bounding box center [94, 239] width 28 height 16
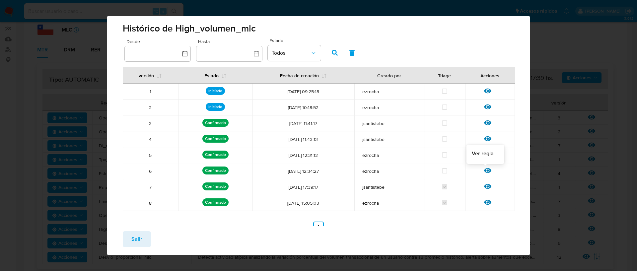
click at [484, 169] on icon at bounding box center [487, 170] width 7 height 7
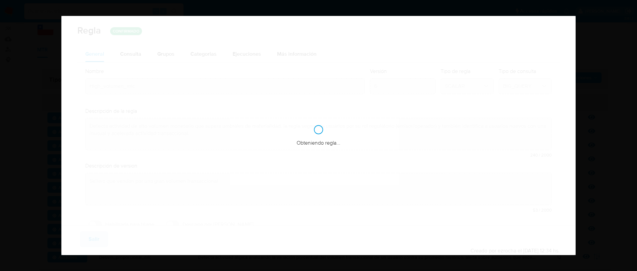
checkbox input "false"
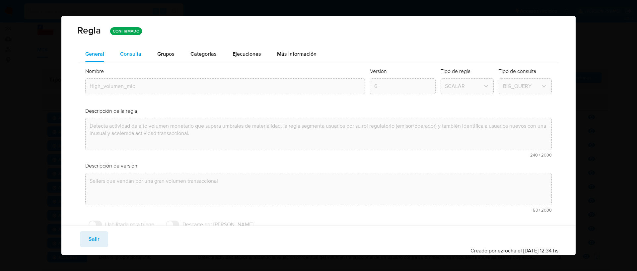
click at [131, 51] on div "Consulta" at bounding box center [130, 53] width 21 height 5
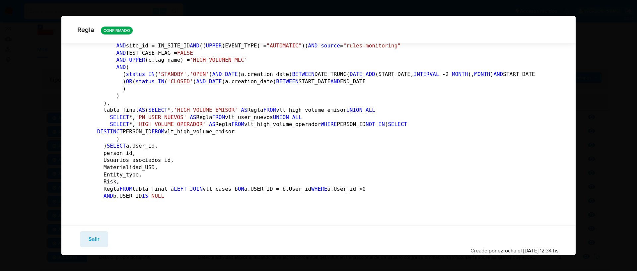
scroll to position [1435, 0]
click at [97, 237] on span "Salir" at bounding box center [94, 239] width 11 height 15
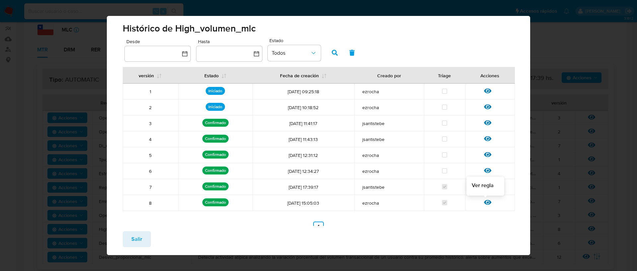
click at [484, 200] on icon at bounding box center [487, 202] width 7 height 7
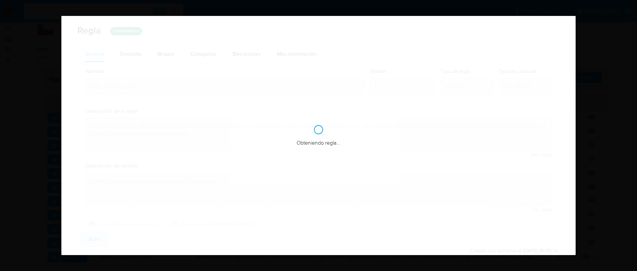
checkbox input "true"
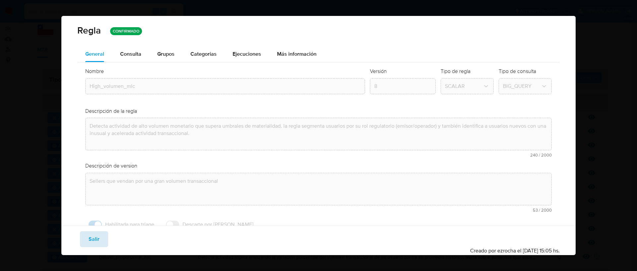
click at [96, 238] on span "Salir" at bounding box center [94, 239] width 11 height 15
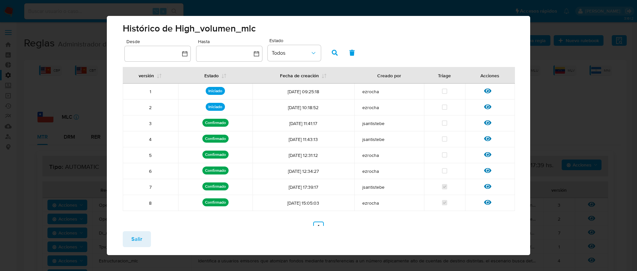
scroll to position [87, 0]
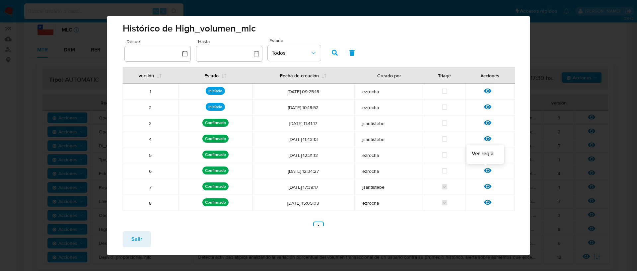
click at [486, 170] on icon at bounding box center [487, 170] width 7 height 5
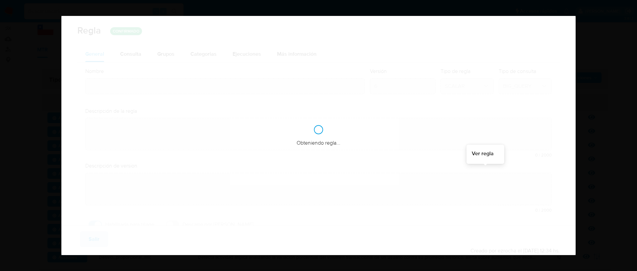
type input "High_volumen_mlc"
type textarea "Detecta actividad de alto volumen monetario que supera umbrales de materialidad…"
type textarea "Sellers que vendan por una gran volumen transaccional"
checkbox input "false"
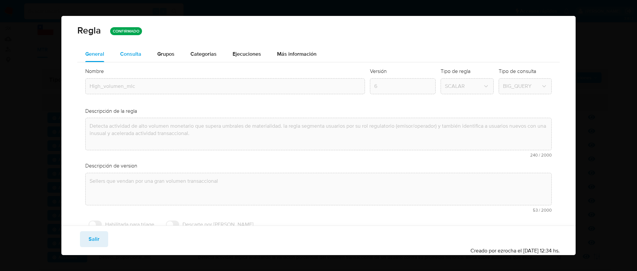
click at [139, 54] on div "Consulta" at bounding box center [130, 53] width 21 height 5
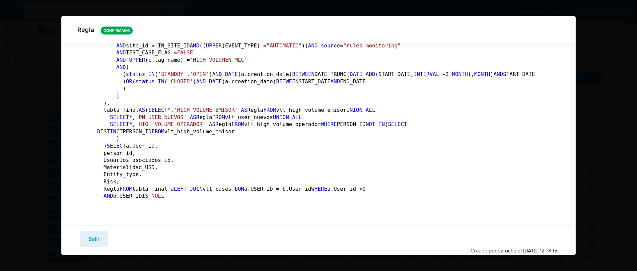
scroll to position [1436, 0]
click at [86, 237] on button "Salir" at bounding box center [94, 239] width 28 height 16
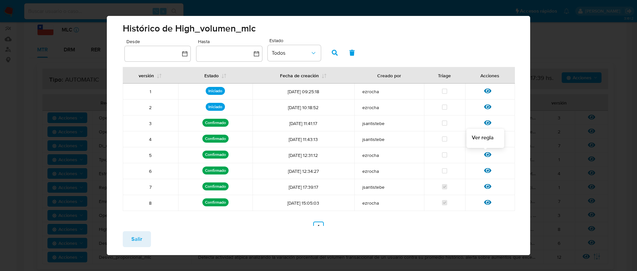
click at [484, 157] on icon at bounding box center [487, 154] width 7 height 7
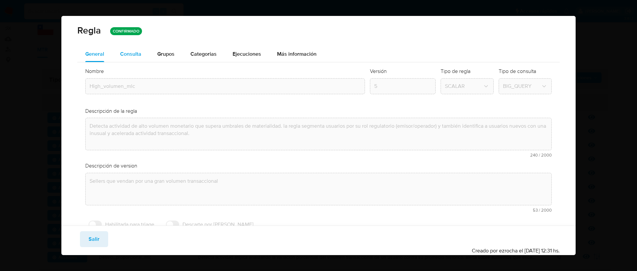
click at [124, 57] on div "Consulta" at bounding box center [130, 53] width 21 height 5
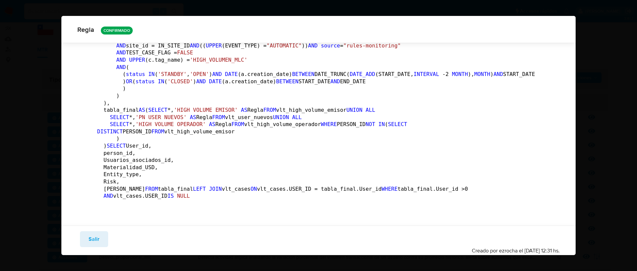
scroll to position [1545, 0]
click at [96, 245] on span "Salir" at bounding box center [94, 239] width 11 height 15
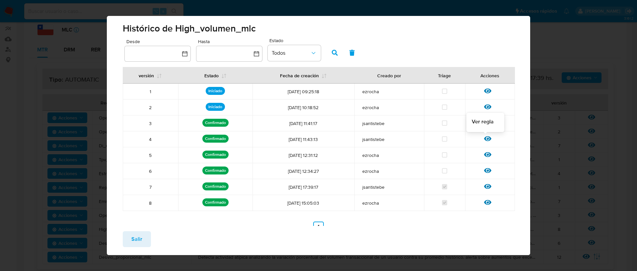
click at [484, 139] on icon at bounding box center [487, 138] width 7 height 5
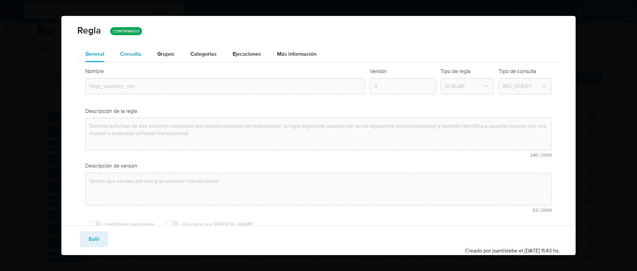
click at [134, 52] on div "Consulta" at bounding box center [130, 53] width 21 height 5
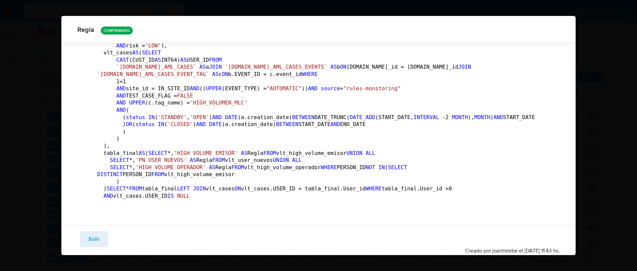
scroll to position [1435, 0]
click at [98, 239] on span "Salir" at bounding box center [94, 239] width 11 height 15
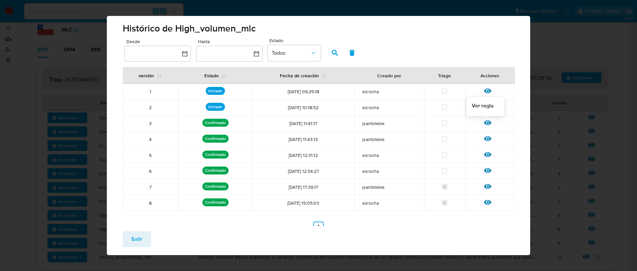
click at [486, 123] on icon at bounding box center [487, 122] width 7 height 7
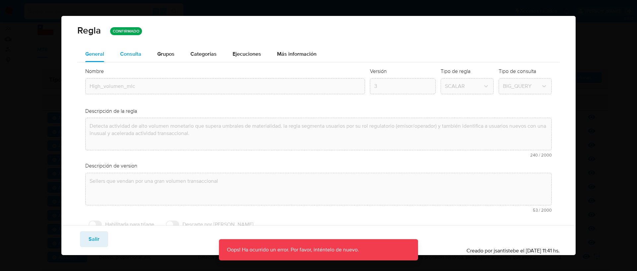
click at [126, 55] on div "Consulta" at bounding box center [130, 53] width 21 height 5
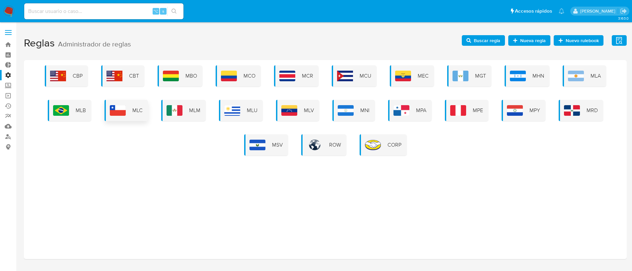
click at [124, 114] on img at bounding box center [118, 110] width 16 height 11
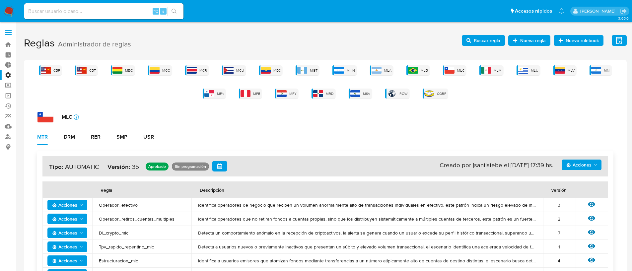
click at [570, 162] on span "Acciones" at bounding box center [579, 165] width 25 height 11
click at [239, 169] on h4 "Acciones Sin ejecuciones realizadas Creado por jsantistebe el [DATE] 17:39 hs. …" at bounding box center [325, 166] width 553 height 11
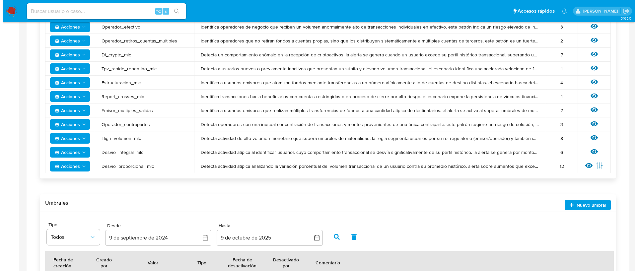
scroll to position [178, 0]
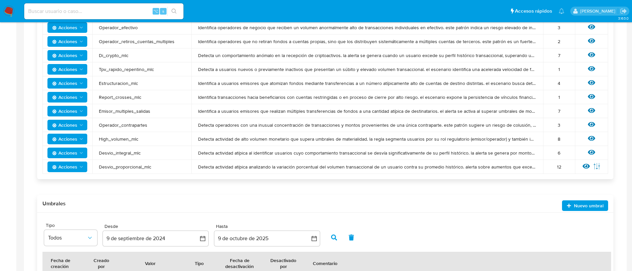
click at [78, 137] on span "Acciones" at bounding box center [68, 138] width 32 height 9
click at [77, 186] on button "Ver historico" at bounding box center [68, 188] width 60 height 16
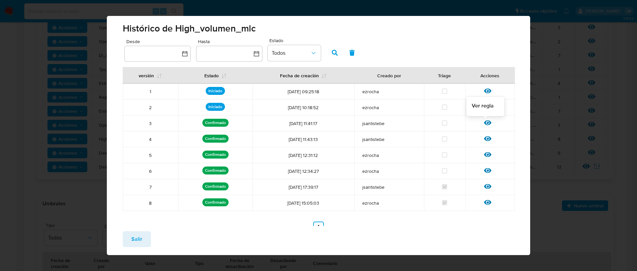
click at [484, 122] on icon at bounding box center [487, 122] width 7 height 7
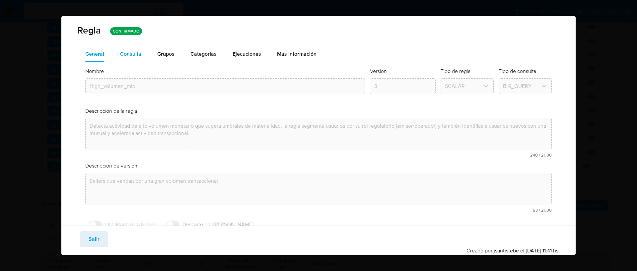
click at [132, 54] on div "Consulta" at bounding box center [130, 53] width 21 height 5
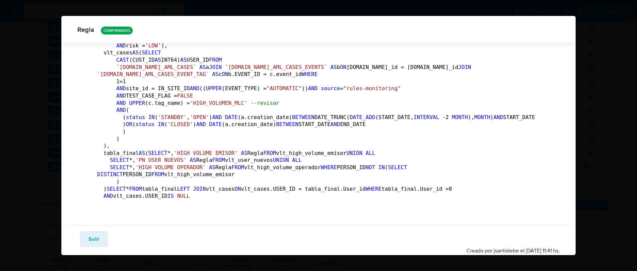
scroll to position [1434, 0]
click at [98, 238] on span "Salir" at bounding box center [94, 239] width 11 height 15
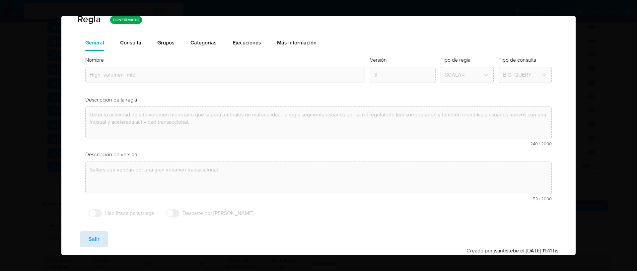
scroll to position [11, 0]
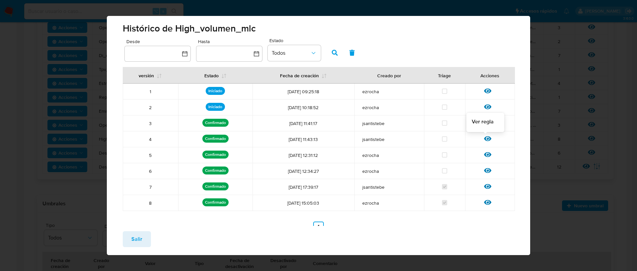
click at [484, 138] on icon at bounding box center [487, 138] width 7 height 7
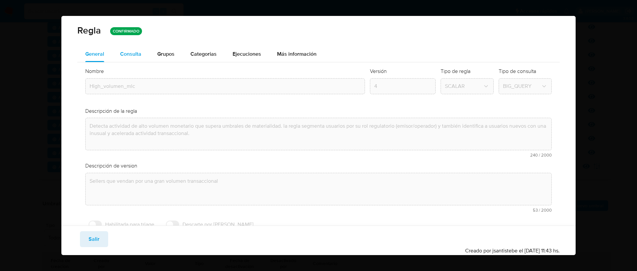
click at [129, 57] on div "Consulta" at bounding box center [130, 53] width 21 height 5
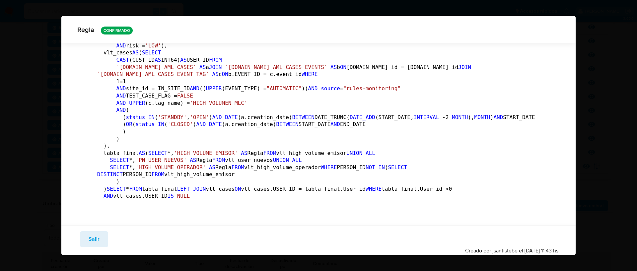
scroll to position [1453, 0]
click at [99, 241] on button "Salir" at bounding box center [94, 239] width 28 height 16
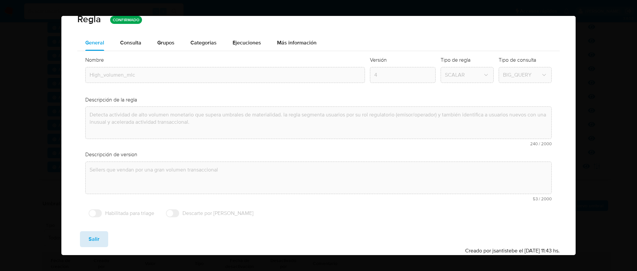
scroll to position [11, 0]
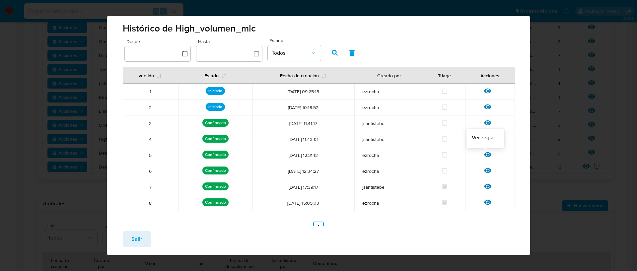
click at [485, 155] on icon at bounding box center [487, 154] width 7 height 5
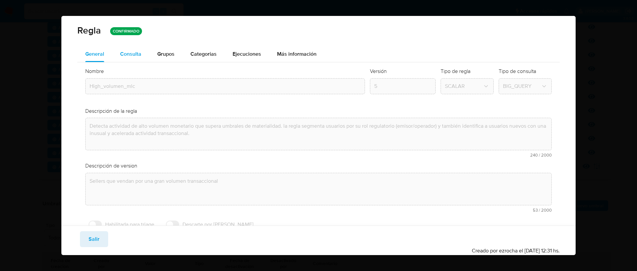
click at [125, 51] on div "Consulta" at bounding box center [130, 53] width 21 height 5
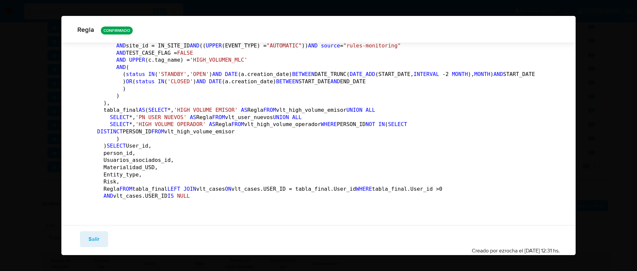
scroll to position [1455, 0]
click at [96, 238] on span "Salir" at bounding box center [94, 239] width 11 height 15
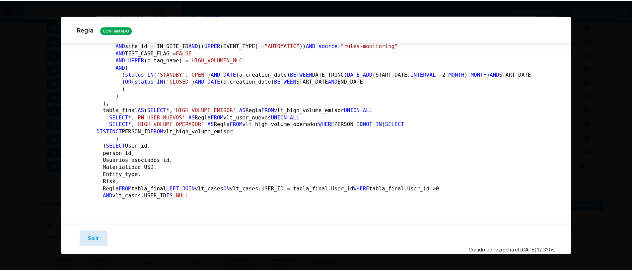
scroll to position [11, 0]
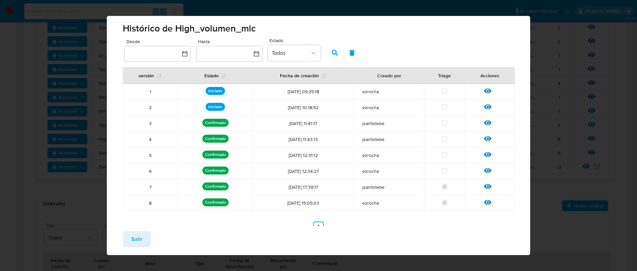
click at [136, 239] on span "Salir" at bounding box center [136, 239] width 11 height 15
